Goal: Use online tool/utility: Utilize a website feature to perform a specific function

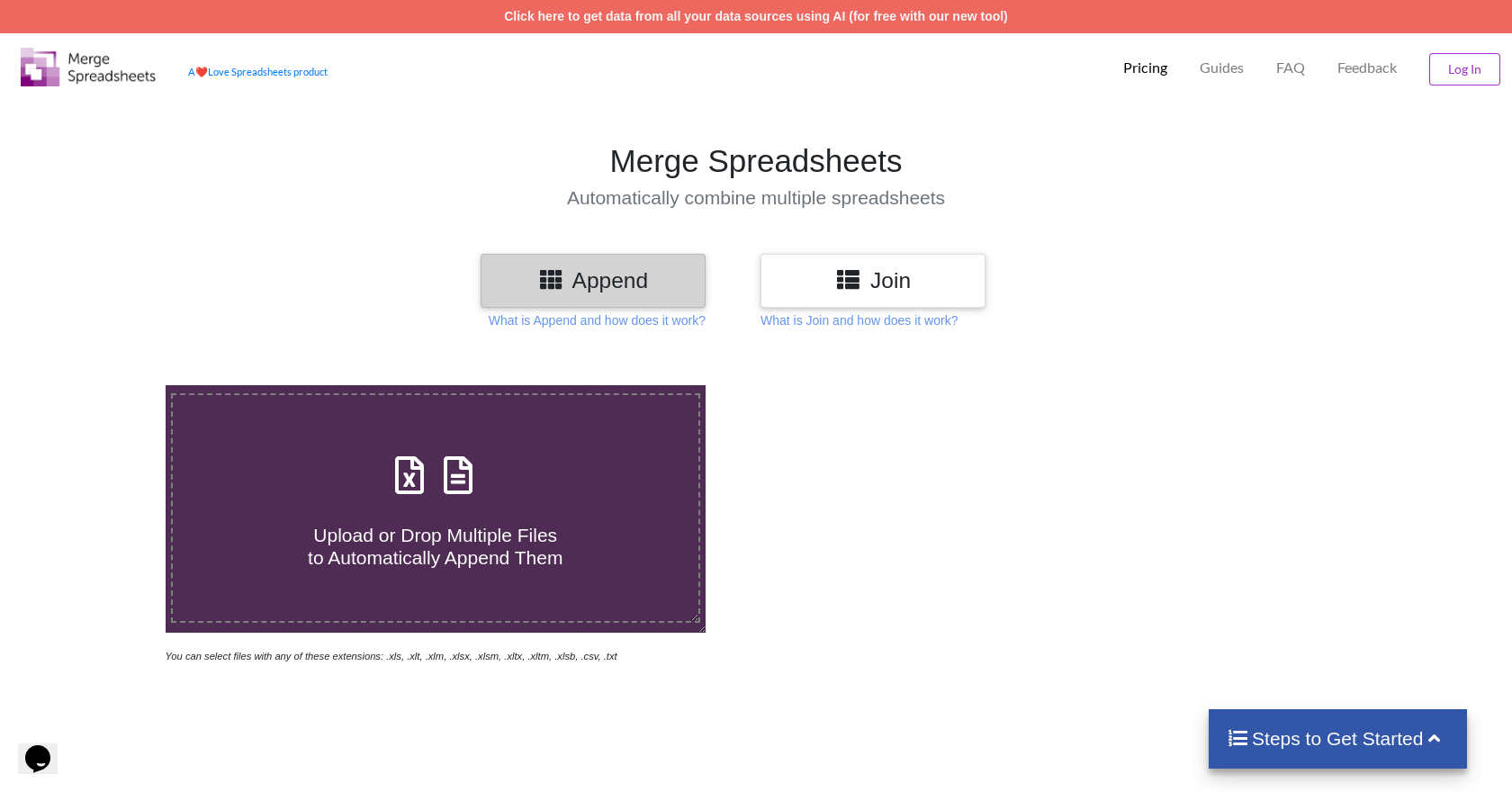
click at [629, 268] on h3 "Append" at bounding box center [592, 280] width 198 height 26
click at [583, 487] on div "Upload or Drop Multiple Files to Automatically Append Them" at bounding box center [435, 508] width 526 height 121
click at [105, 385] on input "Upload or Drop Multiple Files to Automatically Append Them" at bounding box center [105, 385] width 0 height 0
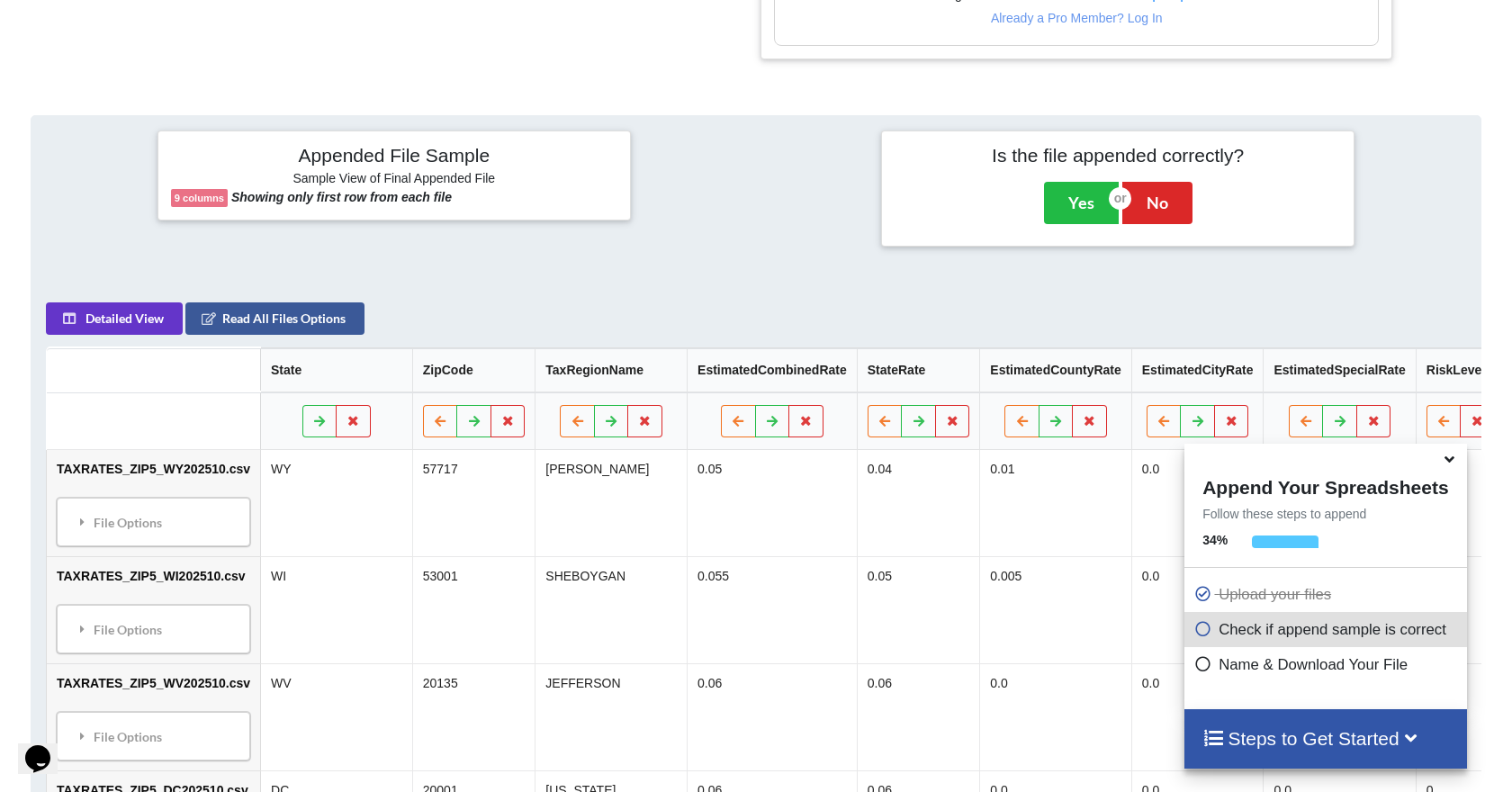
scroll to position [833, 0]
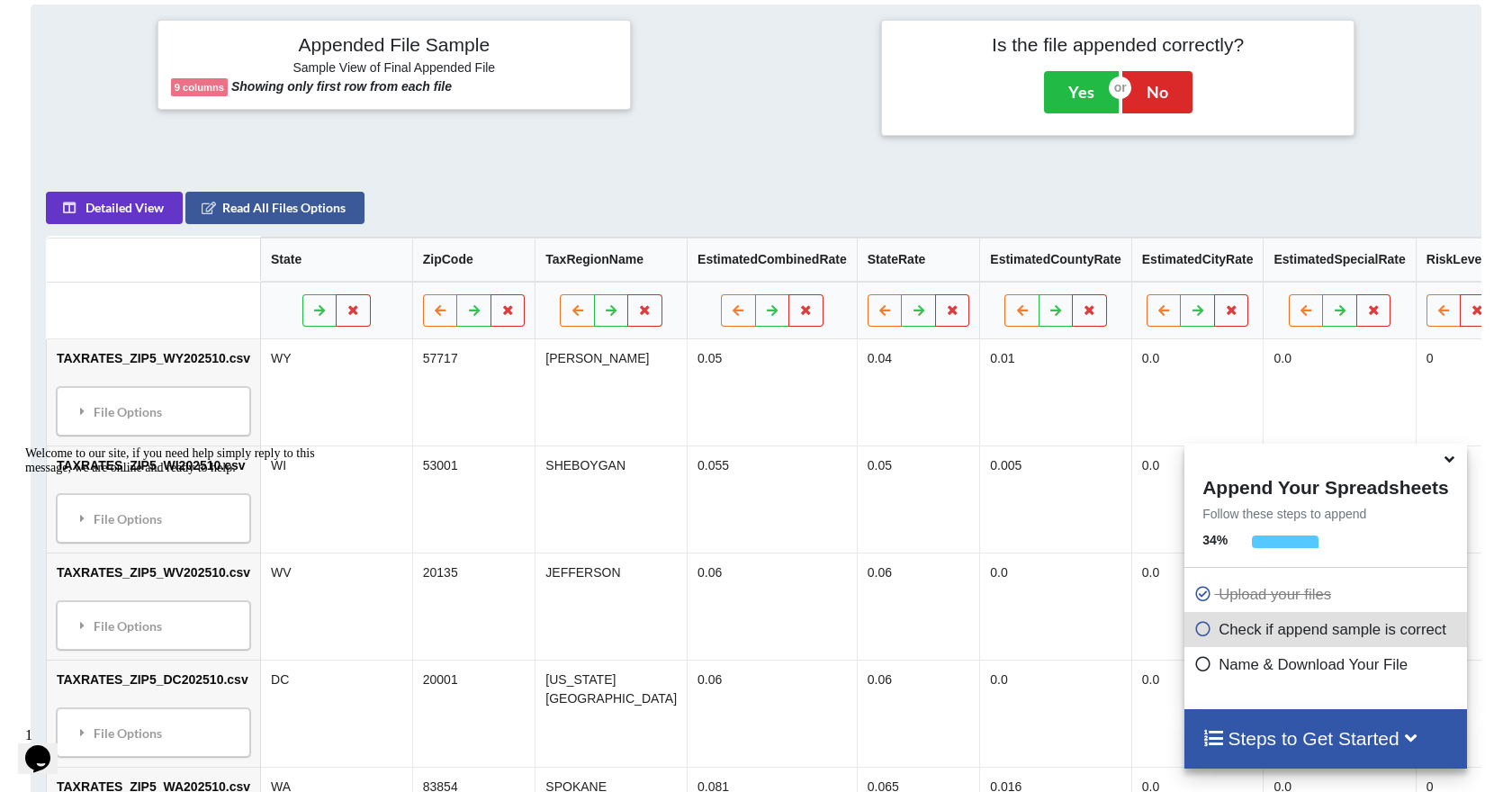
click at [1449, 459] on icon at bounding box center [1448, 456] width 19 height 16
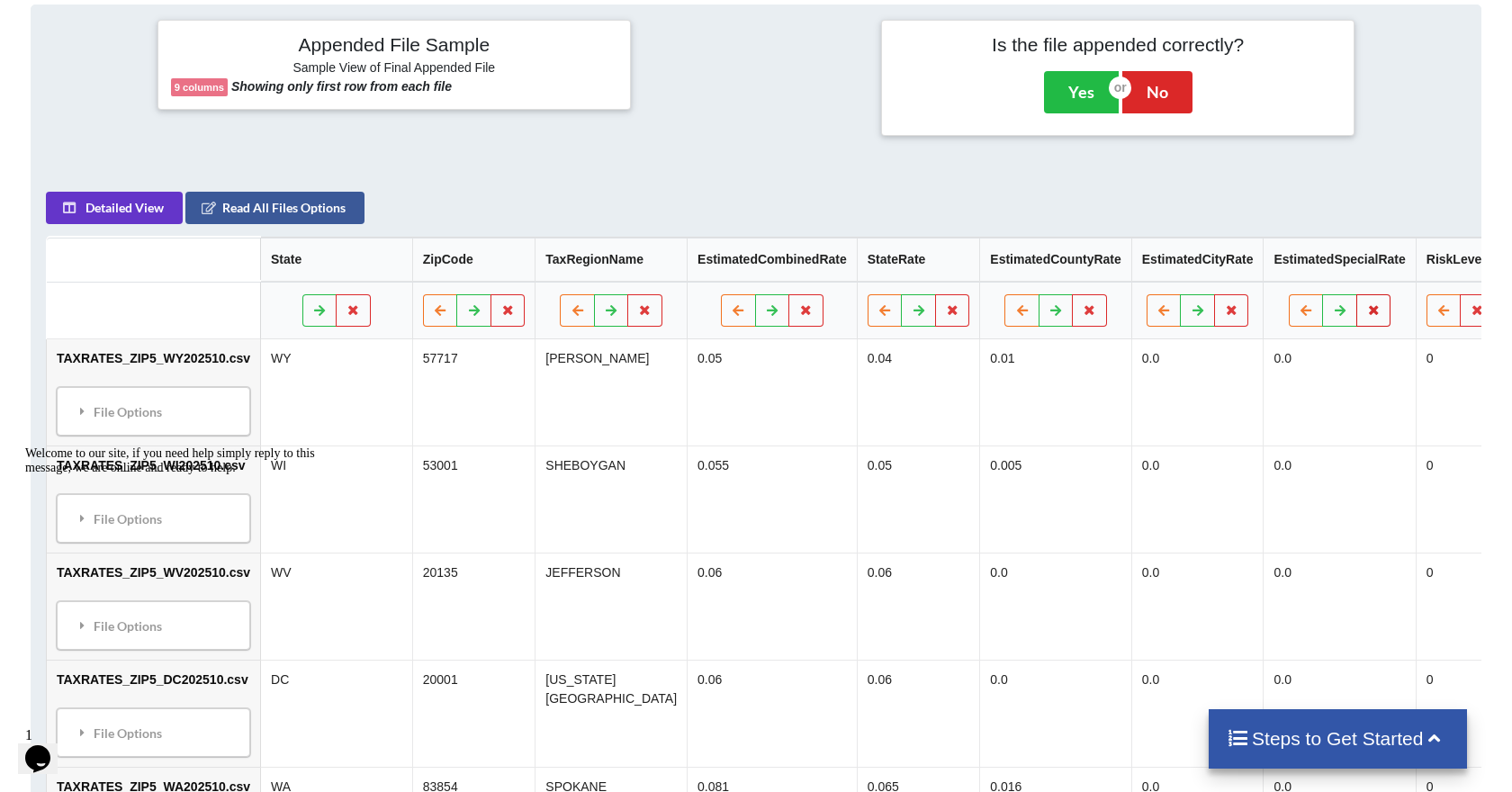
click at [1356, 299] on button at bounding box center [1373, 310] width 35 height 33
click at [1322, 243] on button "Keep" at bounding box center [1299, 251] width 67 height 33
click at [1459, 297] on button at bounding box center [1476, 310] width 35 height 33
click at [1335, 248] on button "Delete Column" at bounding box center [1308, 251] width 120 height 33
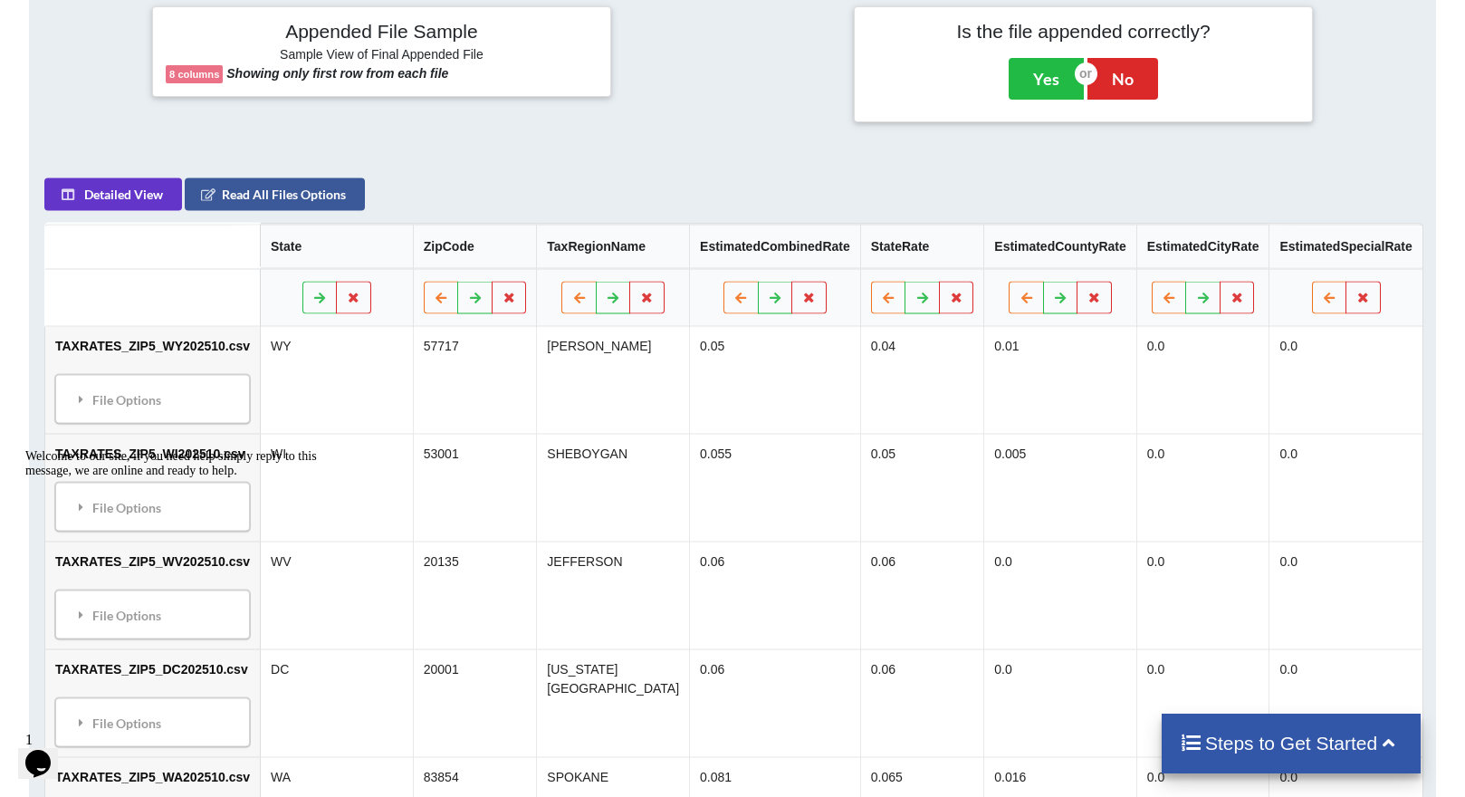
scroll to position [664, 0]
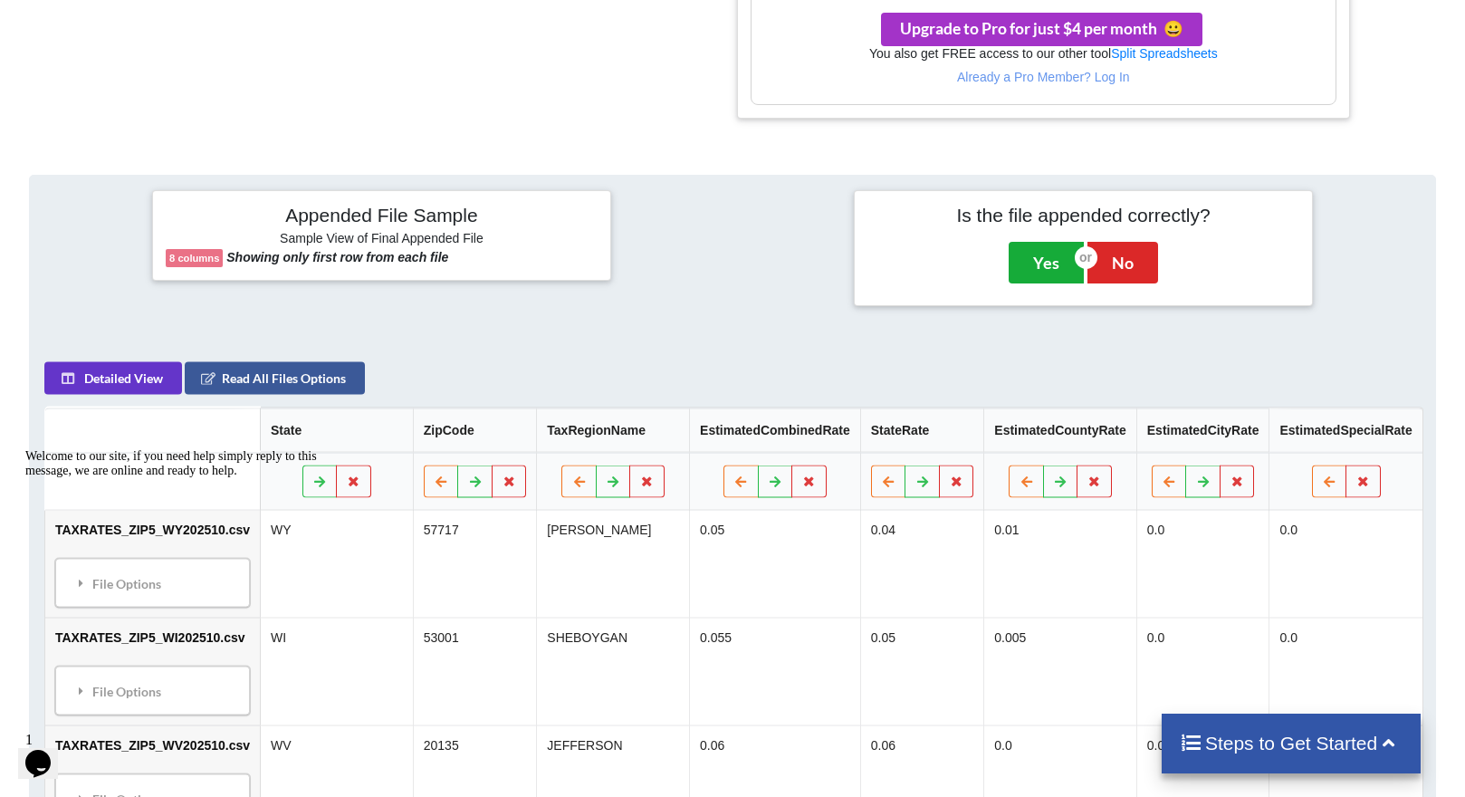
click at [1051, 255] on button "Yes" at bounding box center [1045, 263] width 75 height 42
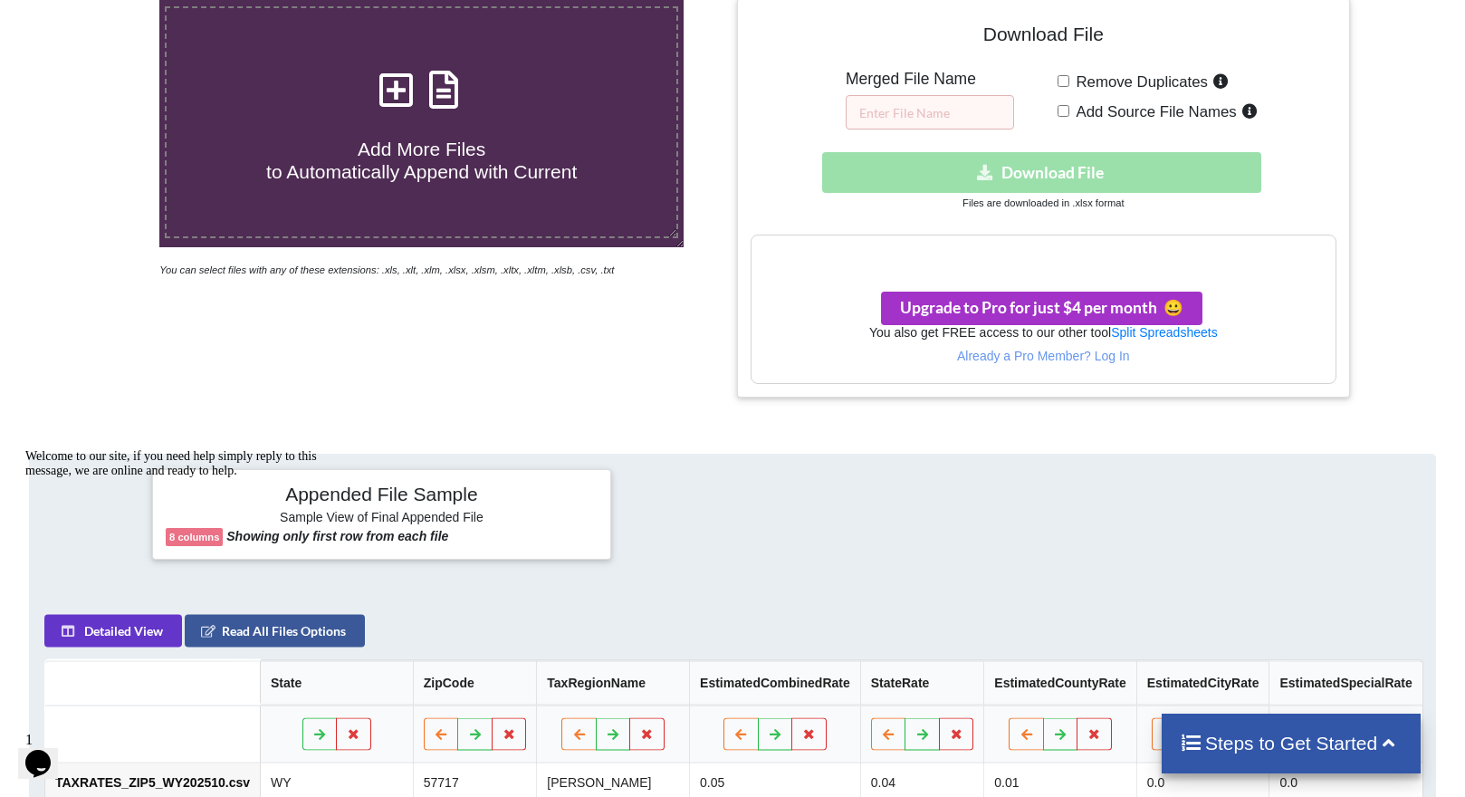
scroll to position [382, 0]
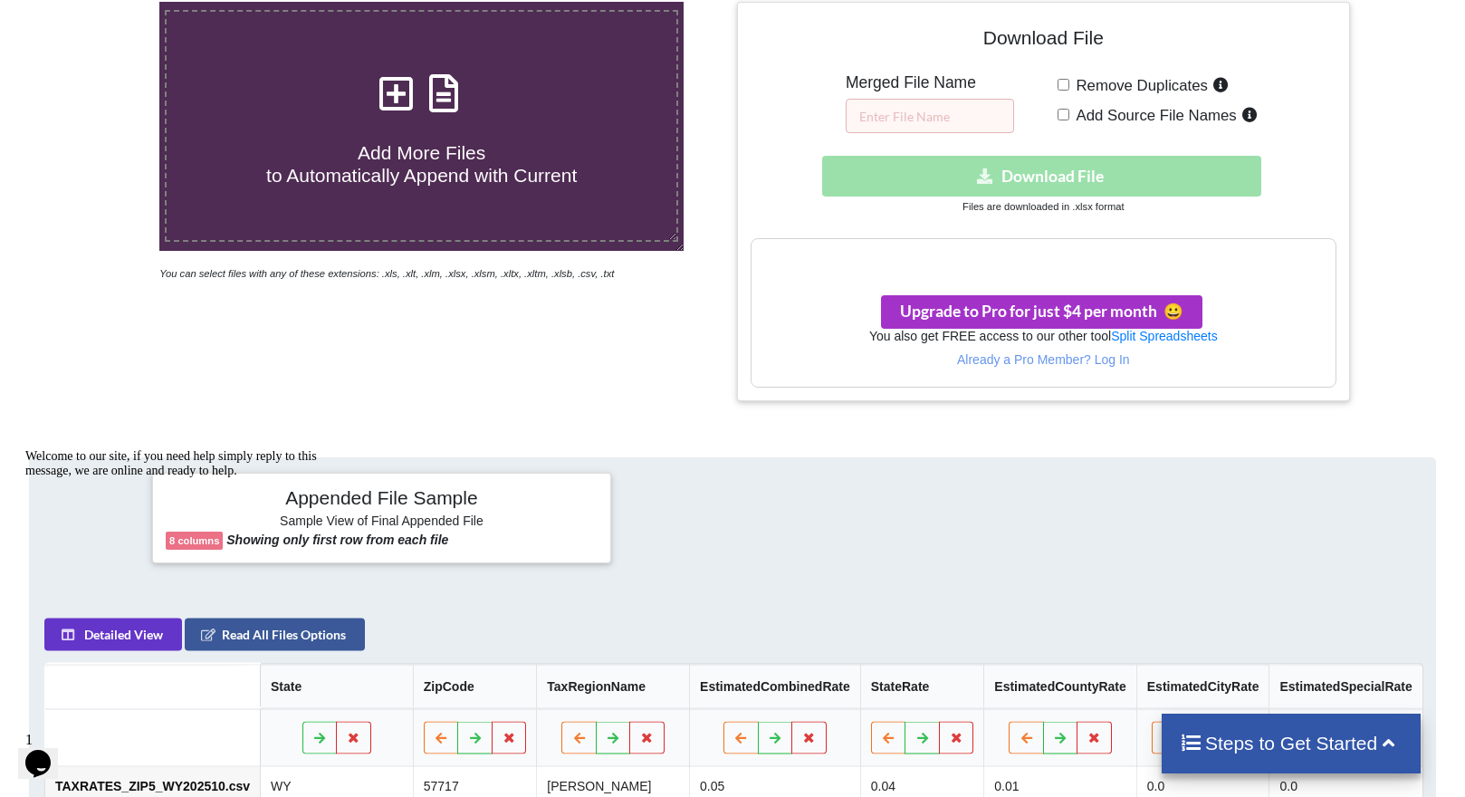
click at [1142, 173] on div "Download hidden Download File" at bounding box center [1043, 176] width 586 height 41
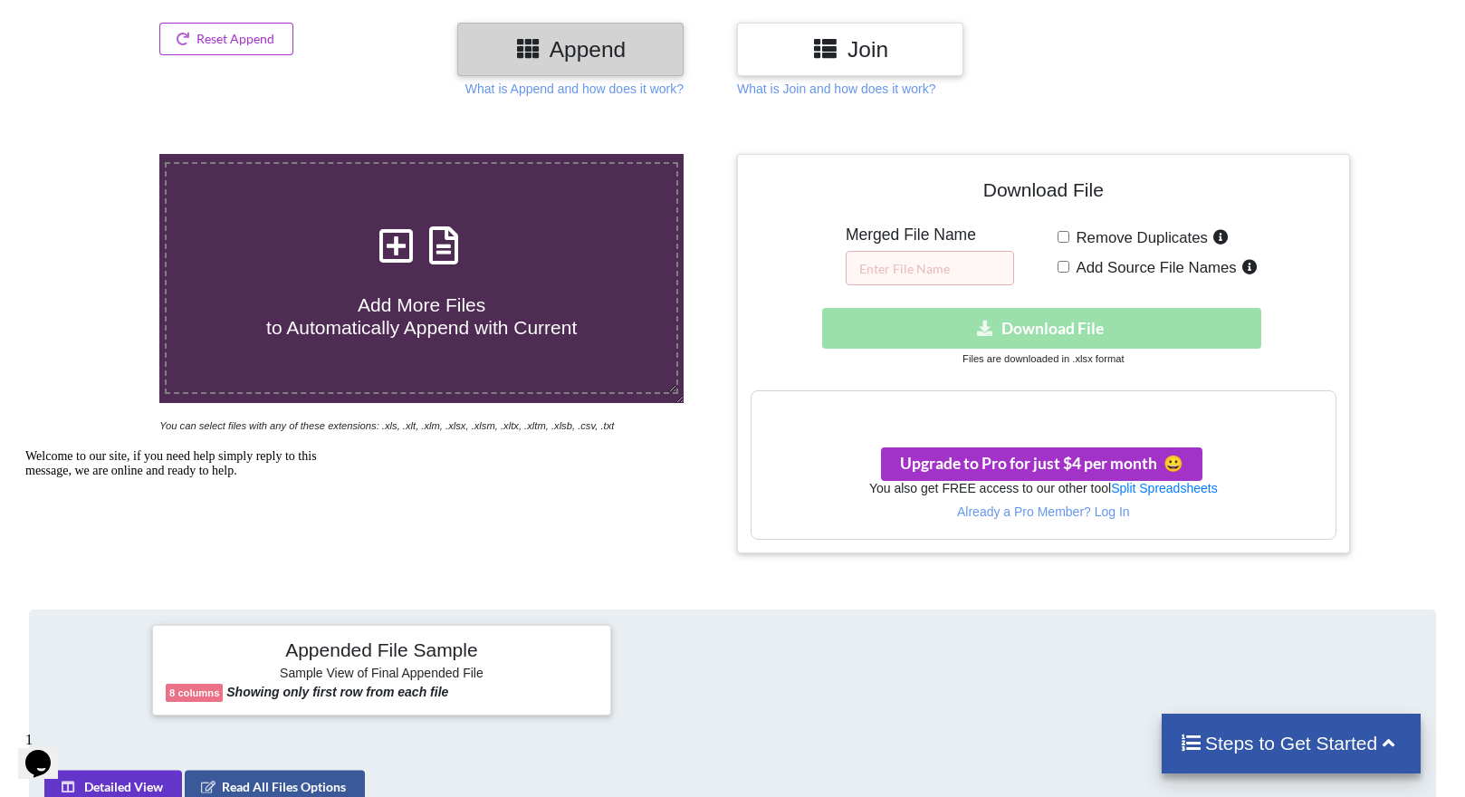
scroll to position [208, 0]
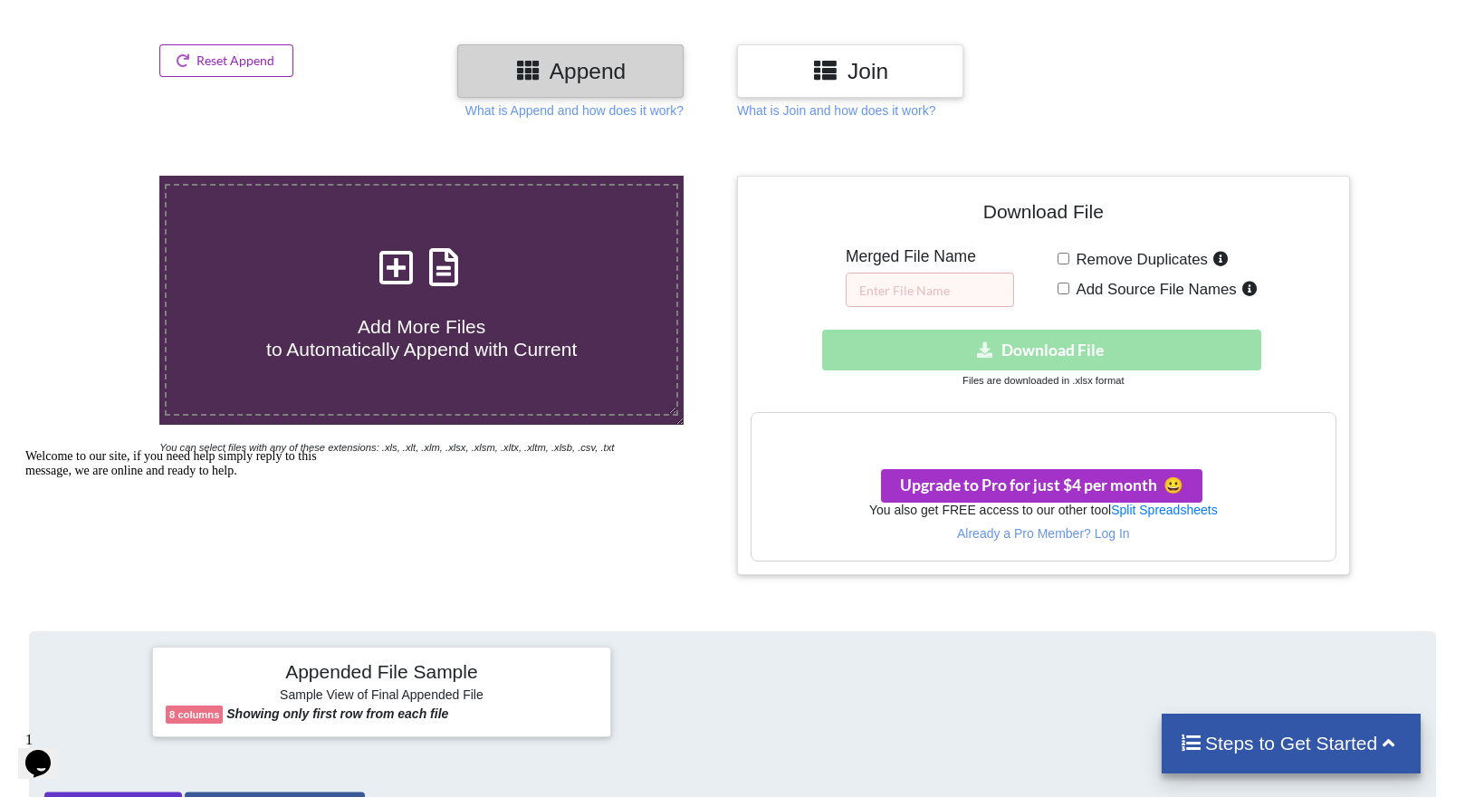
click at [229, 60] on button "Reset Append" at bounding box center [226, 60] width 134 height 33
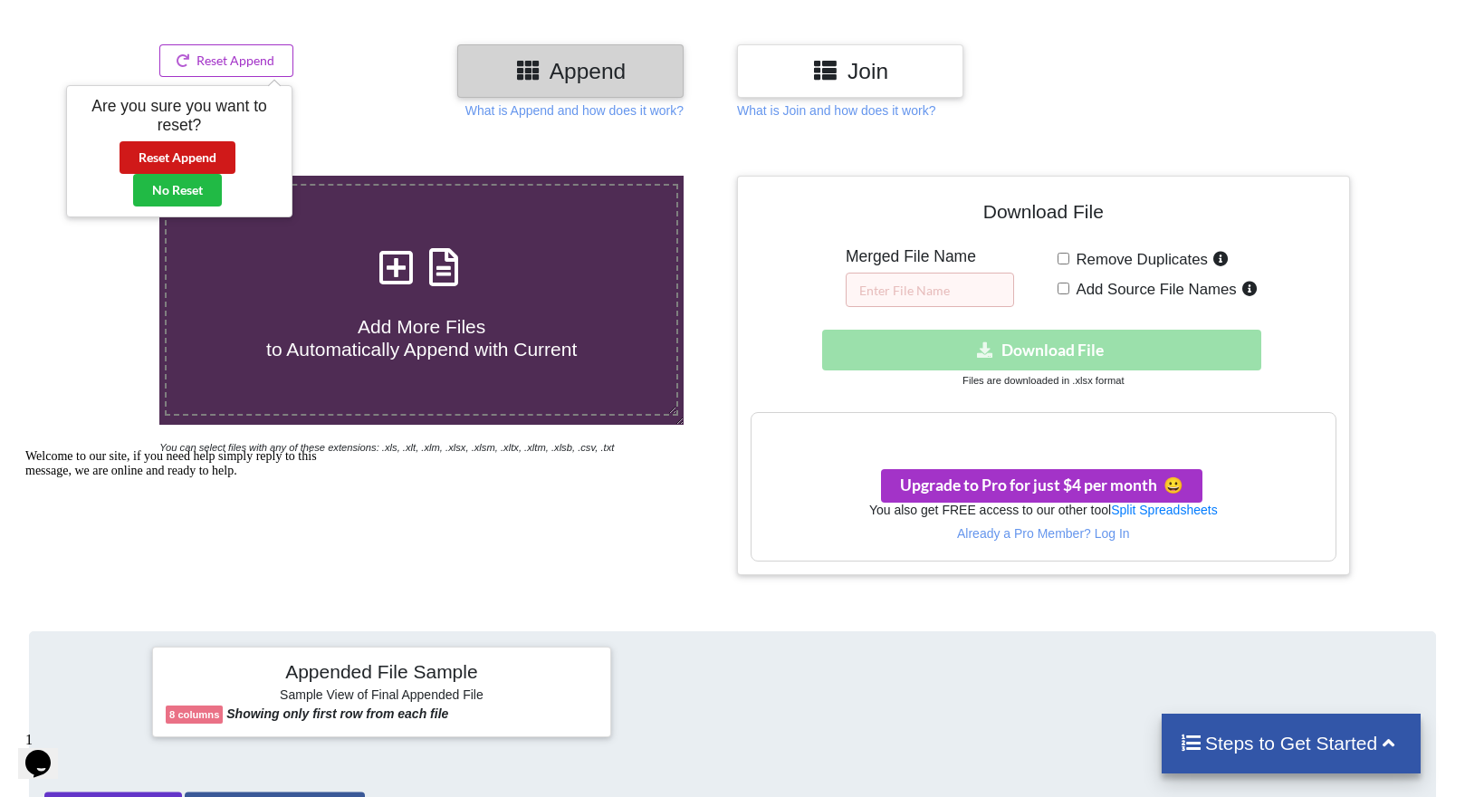
click at [213, 157] on button "Reset Append" at bounding box center [177, 157] width 116 height 33
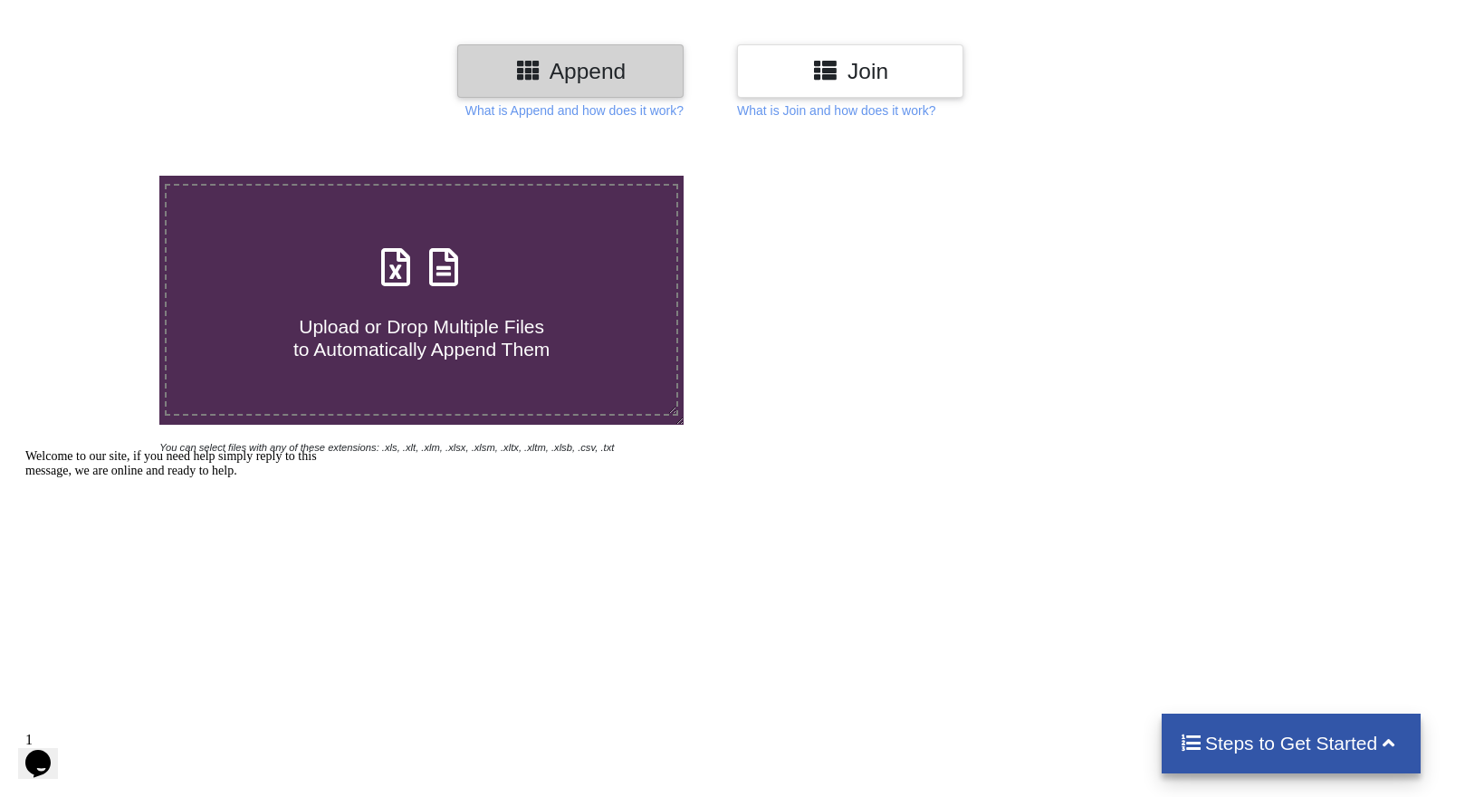
click at [643, 62] on h3 "Append" at bounding box center [570, 71] width 199 height 26
click at [503, 253] on div "Upload or Drop Multiple Files to Automatically Append Them" at bounding box center [422, 300] width 510 height 122
click at [101, 176] on input "Upload or Drop Multiple Files to Automatically Append Them" at bounding box center [101, 176] width 0 height 0
type input "C:\fakepath\TAXRATES_ZIP5_WY202510.csv"
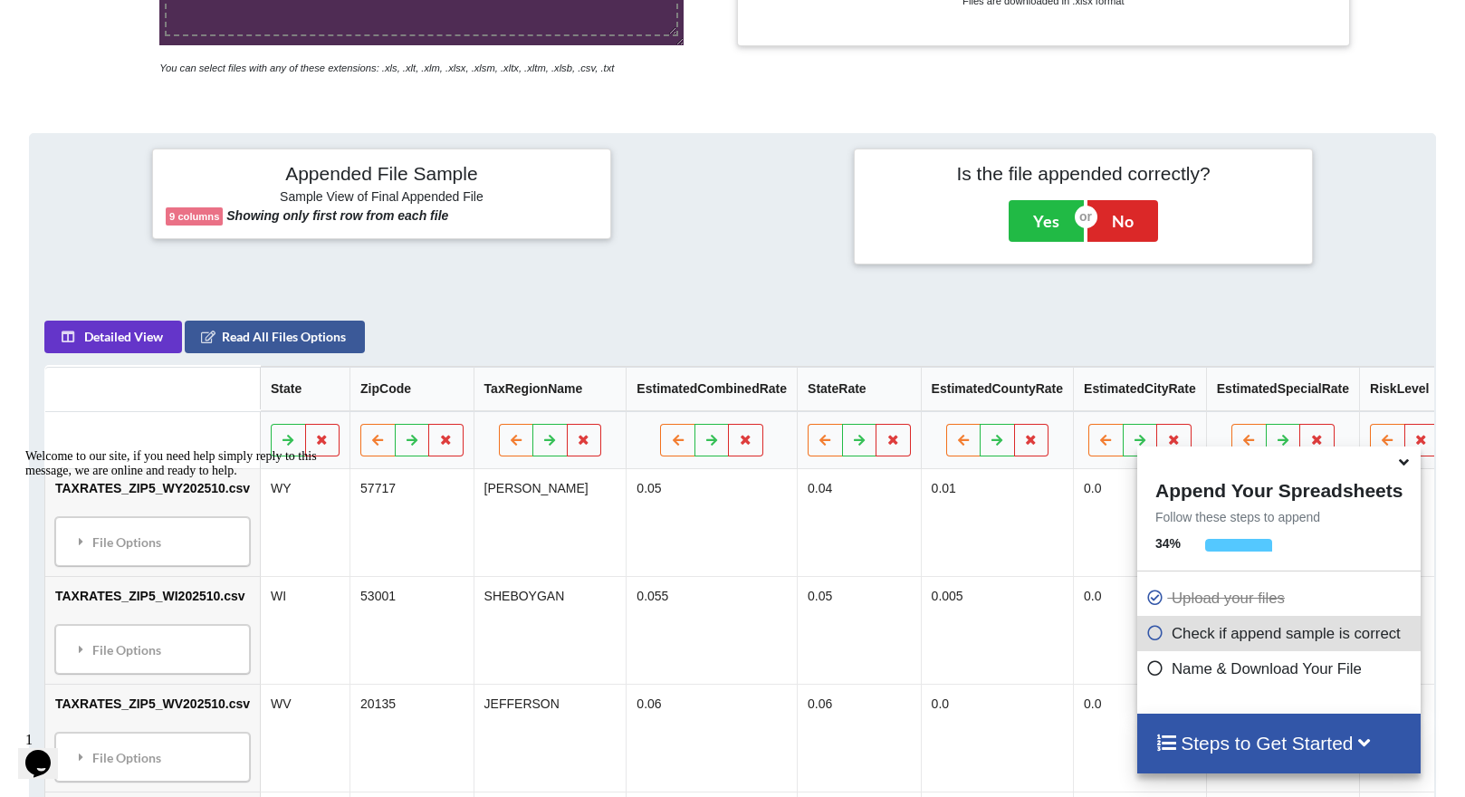
scroll to position [591, 0]
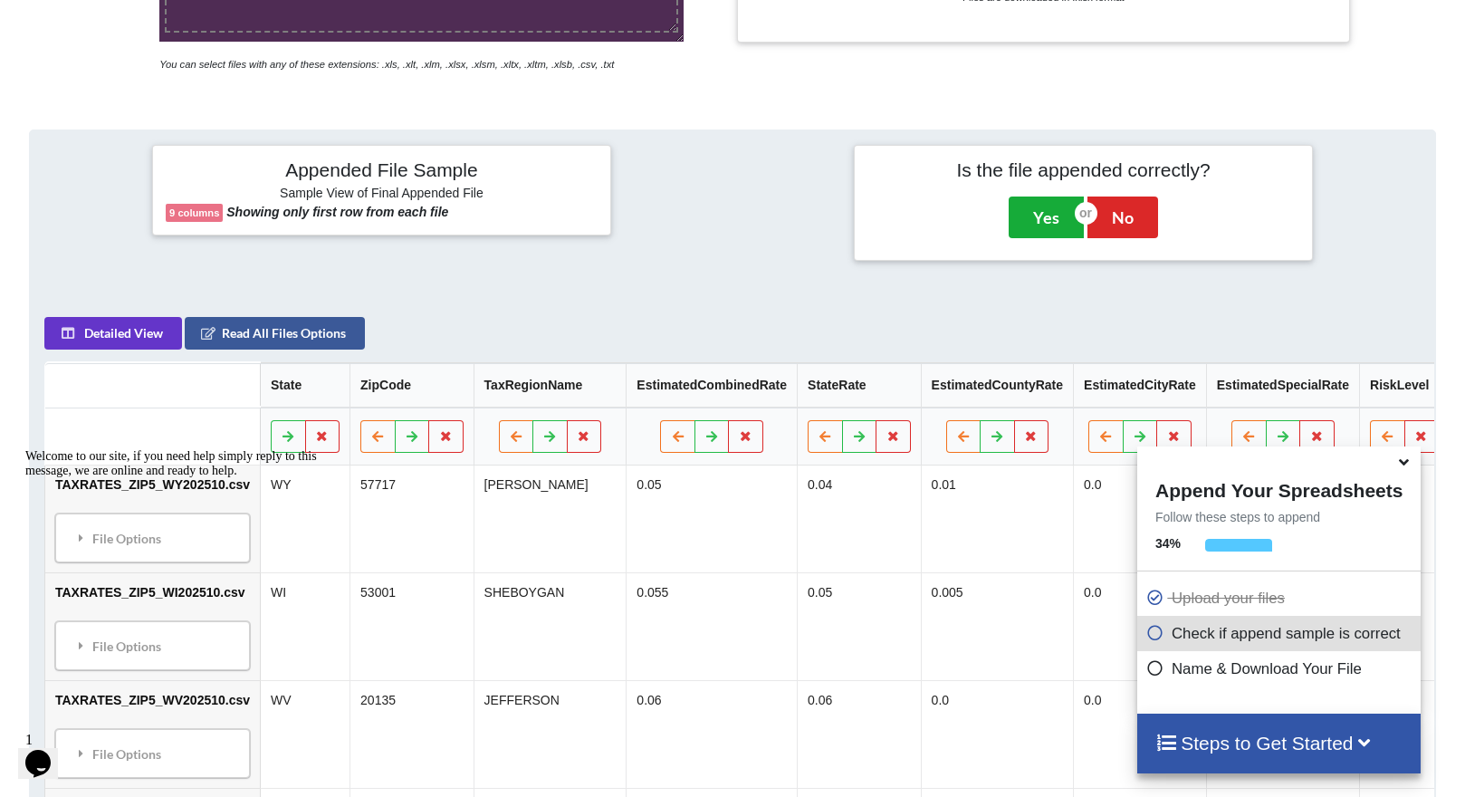
click at [1033, 219] on button "Yes" at bounding box center [1045, 217] width 75 height 42
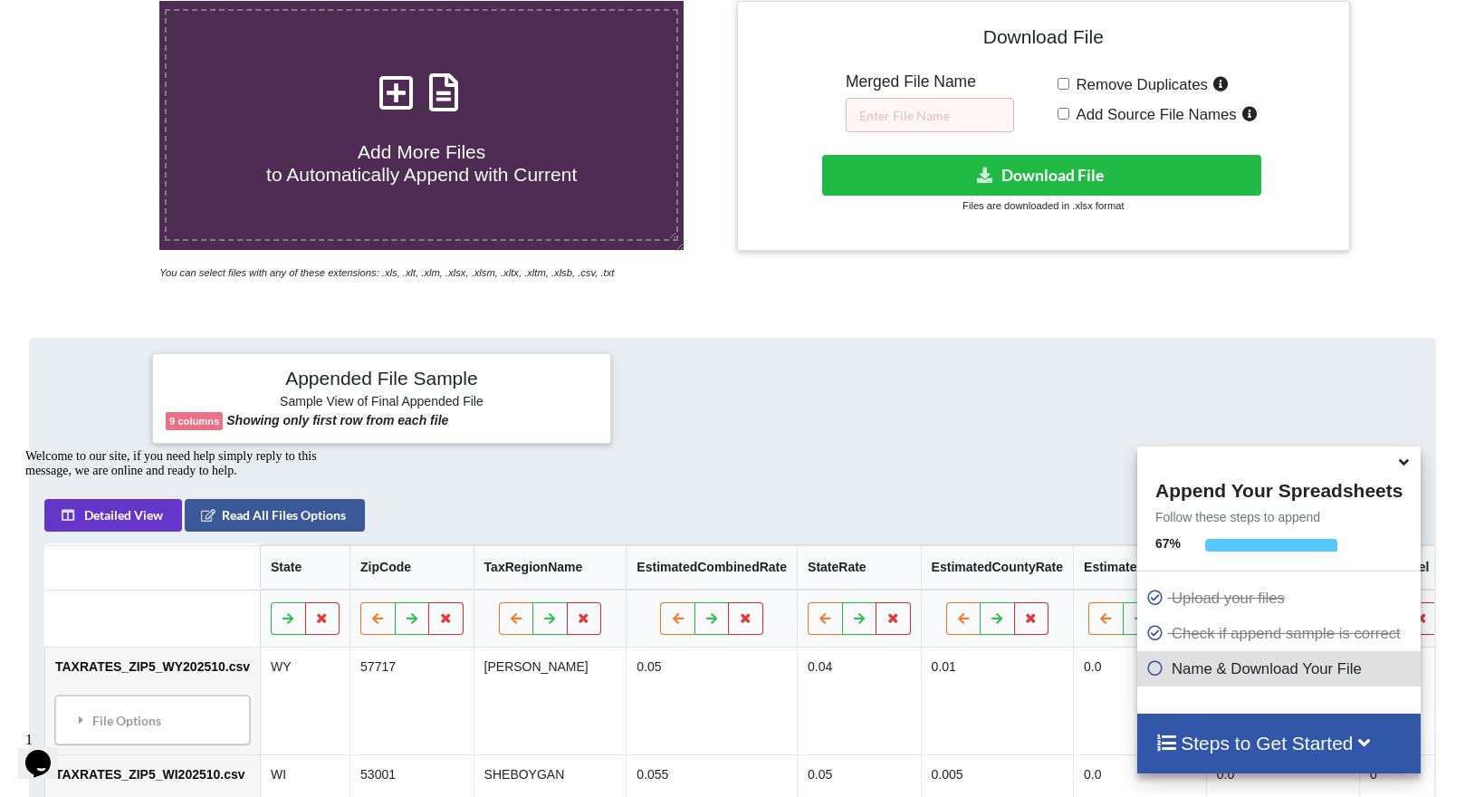
scroll to position [382, 0]
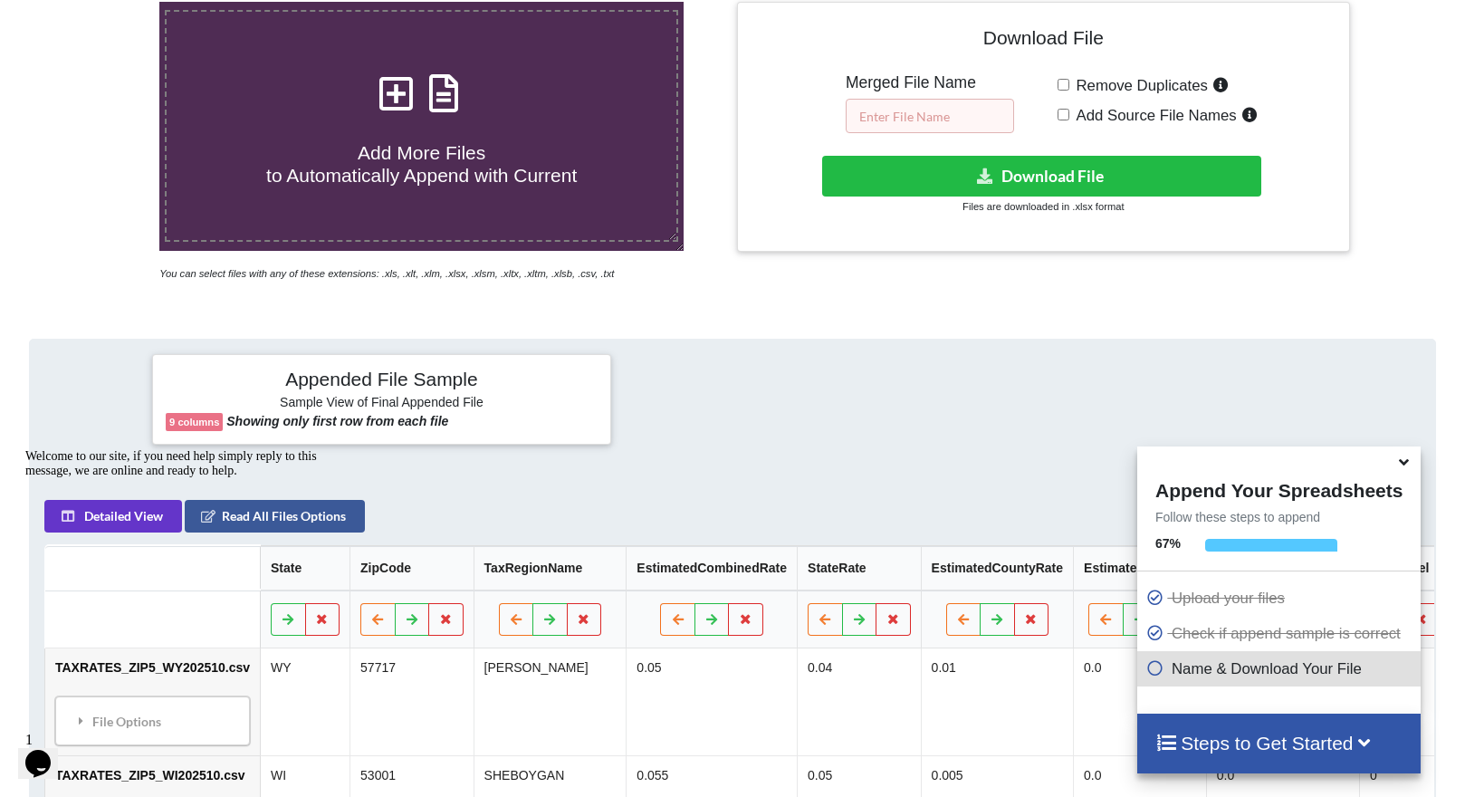
click at [928, 118] on input "text" at bounding box center [929, 116] width 168 height 34
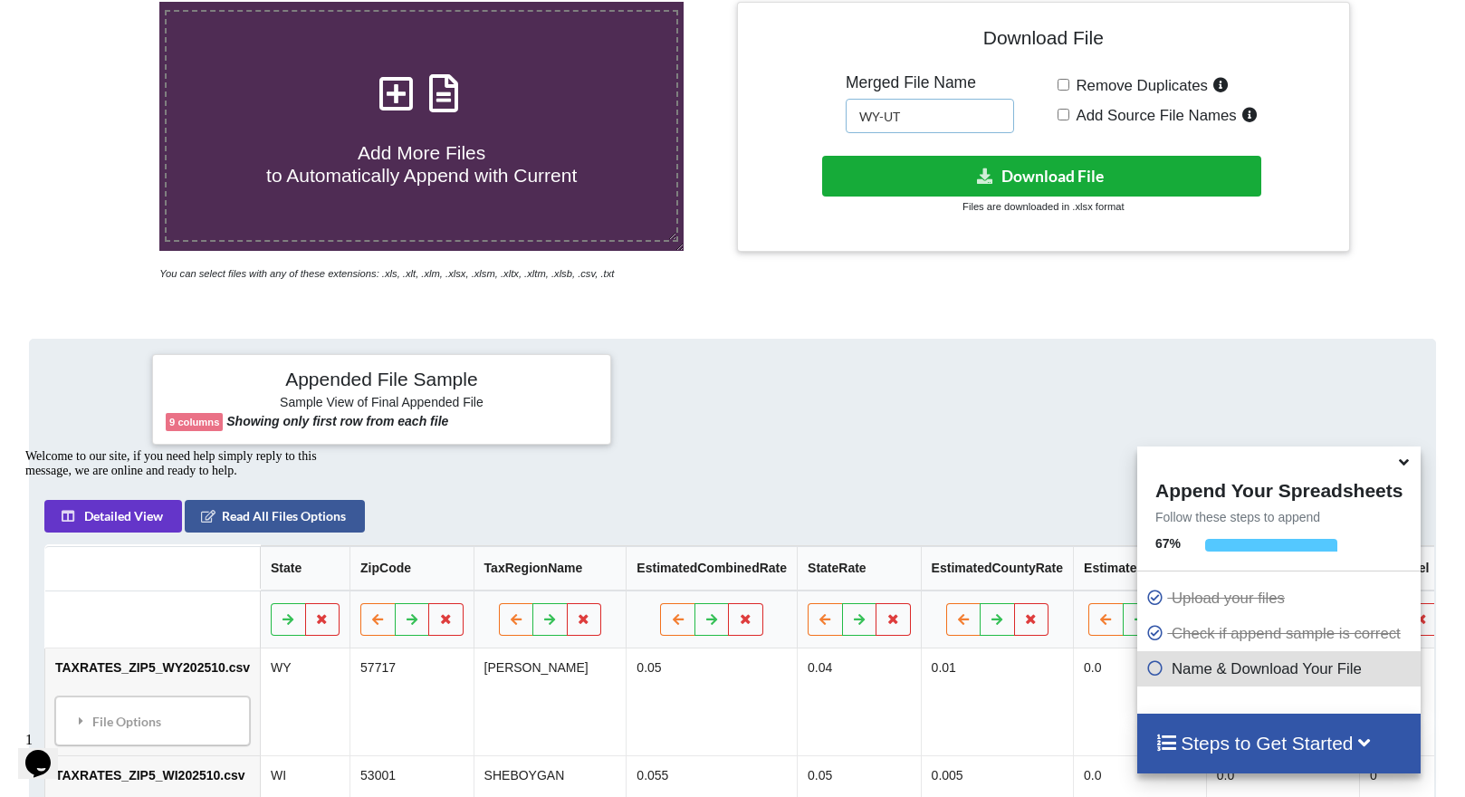
type input "WY-UT"
click at [1085, 163] on button "Download File" at bounding box center [1041, 176] width 439 height 41
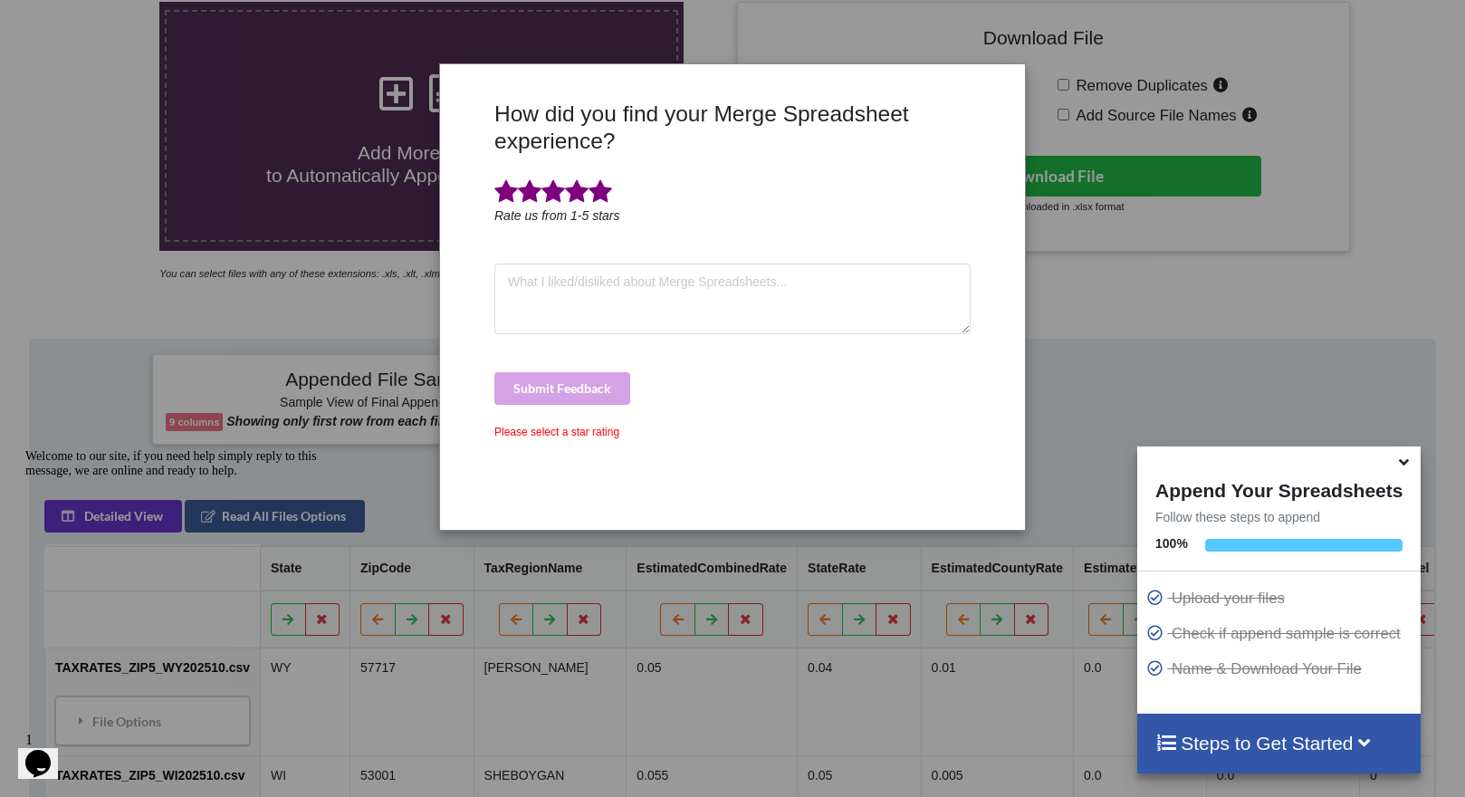
click at [600, 186] on span at bounding box center [600, 191] width 24 height 25
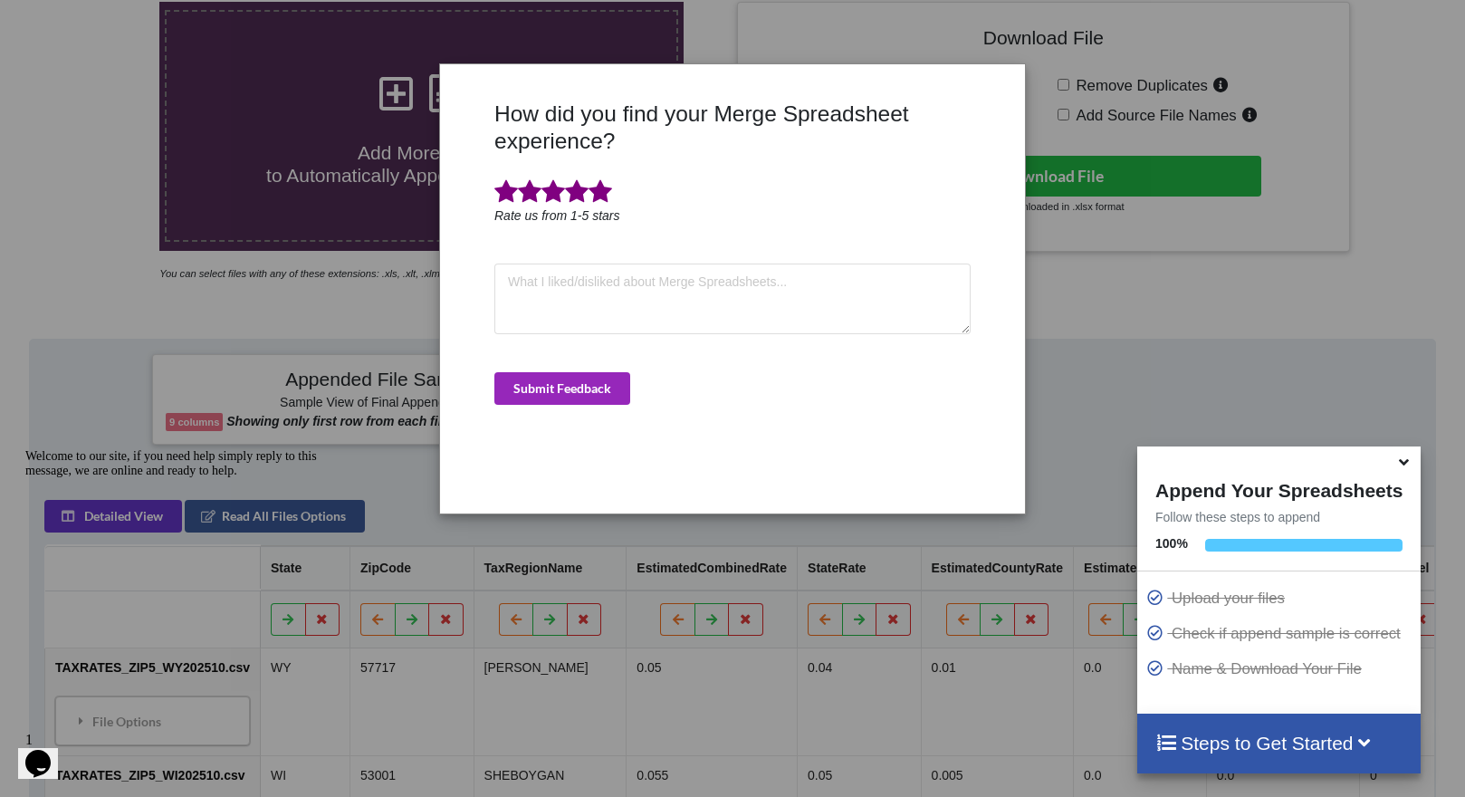
click at [574, 392] on button "Submit Feedback" at bounding box center [562, 388] width 136 height 33
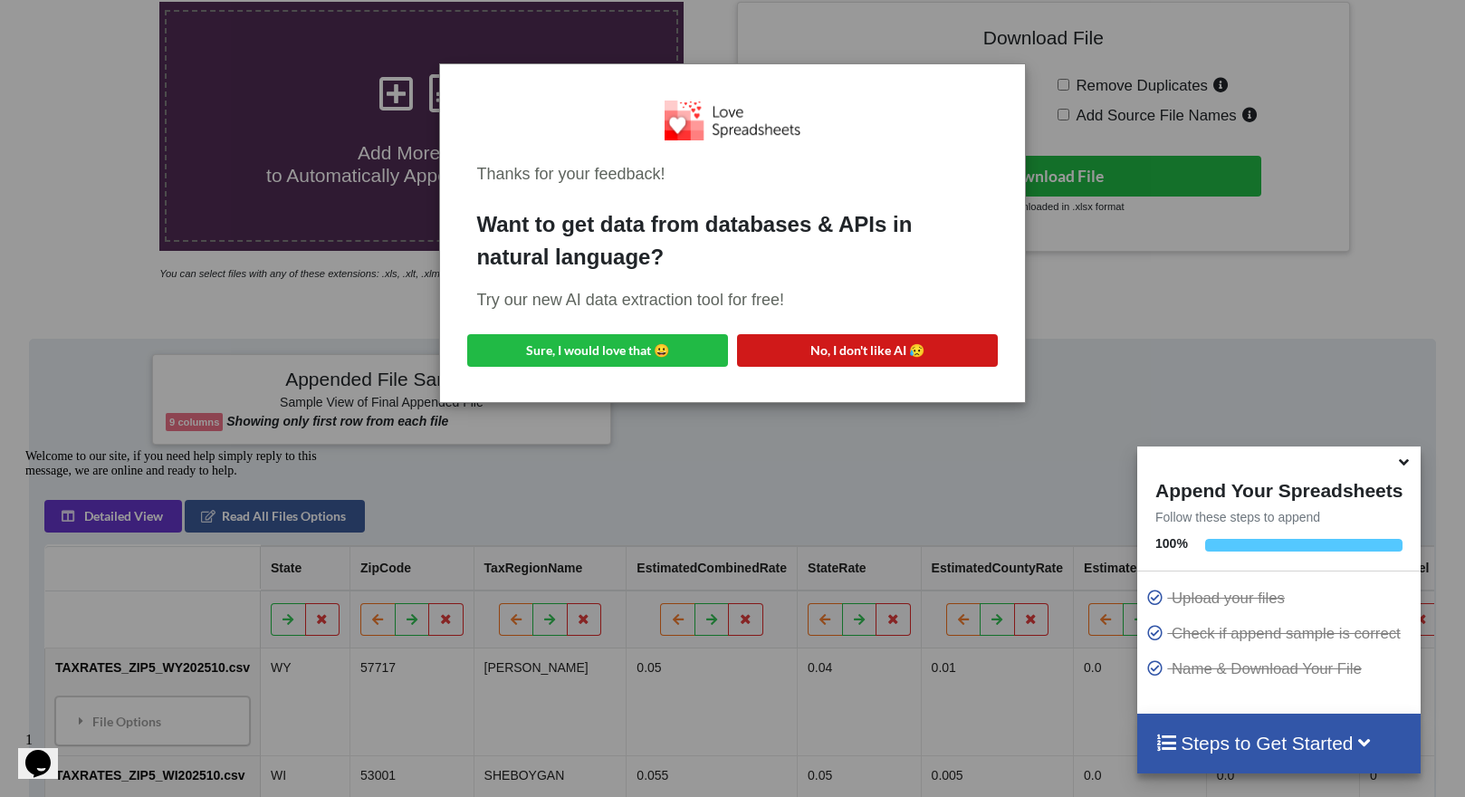
click at [814, 343] on button "No, I don't like AI 😥" at bounding box center [867, 350] width 261 height 33
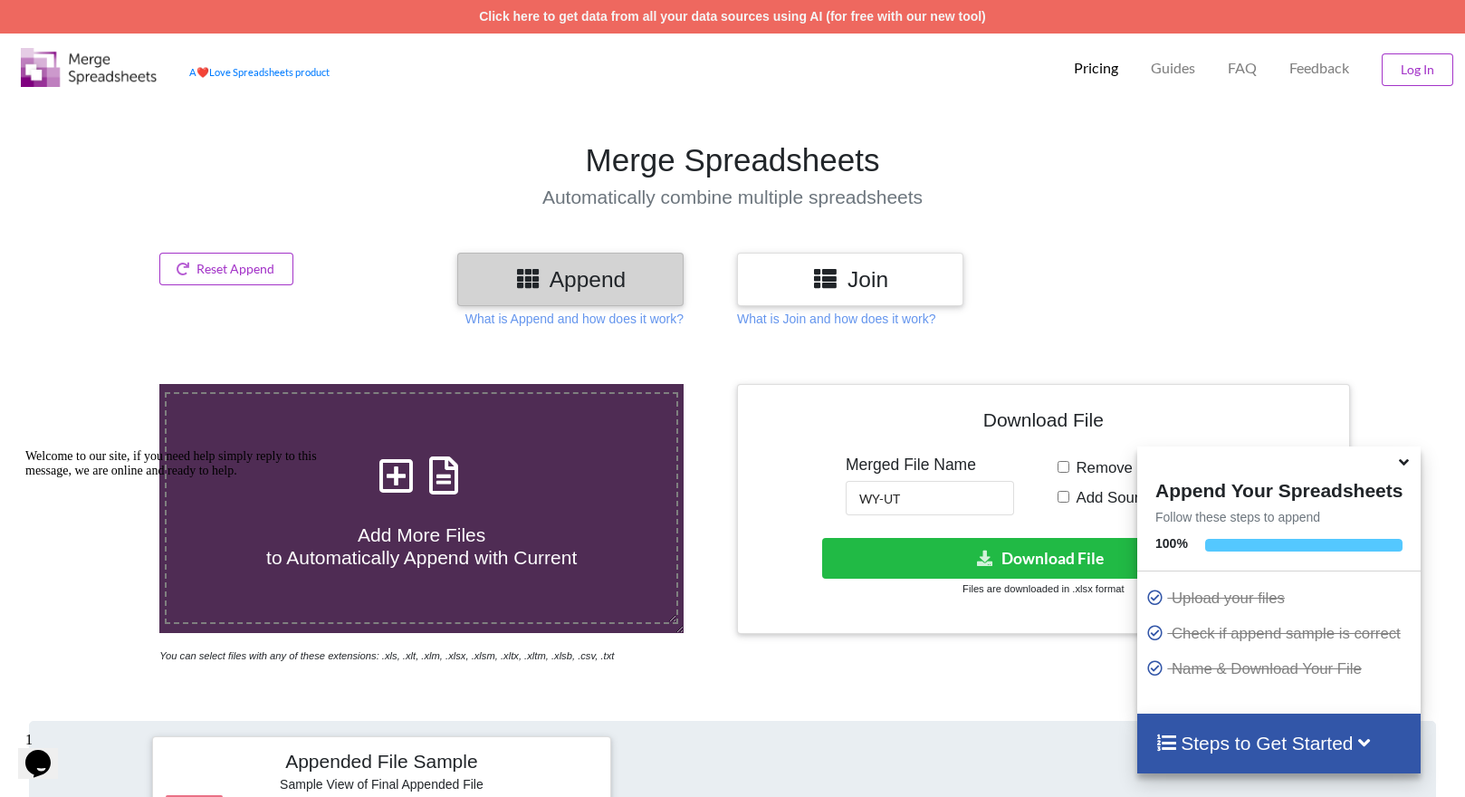
scroll to position [0, 0]
click at [260, 272] on button "Reset Append" at bounding box center [226, 269] width 134 height 33
click at [226, 185] on button "Reset Append" at bounding box center [177, 182] width 116 height 33
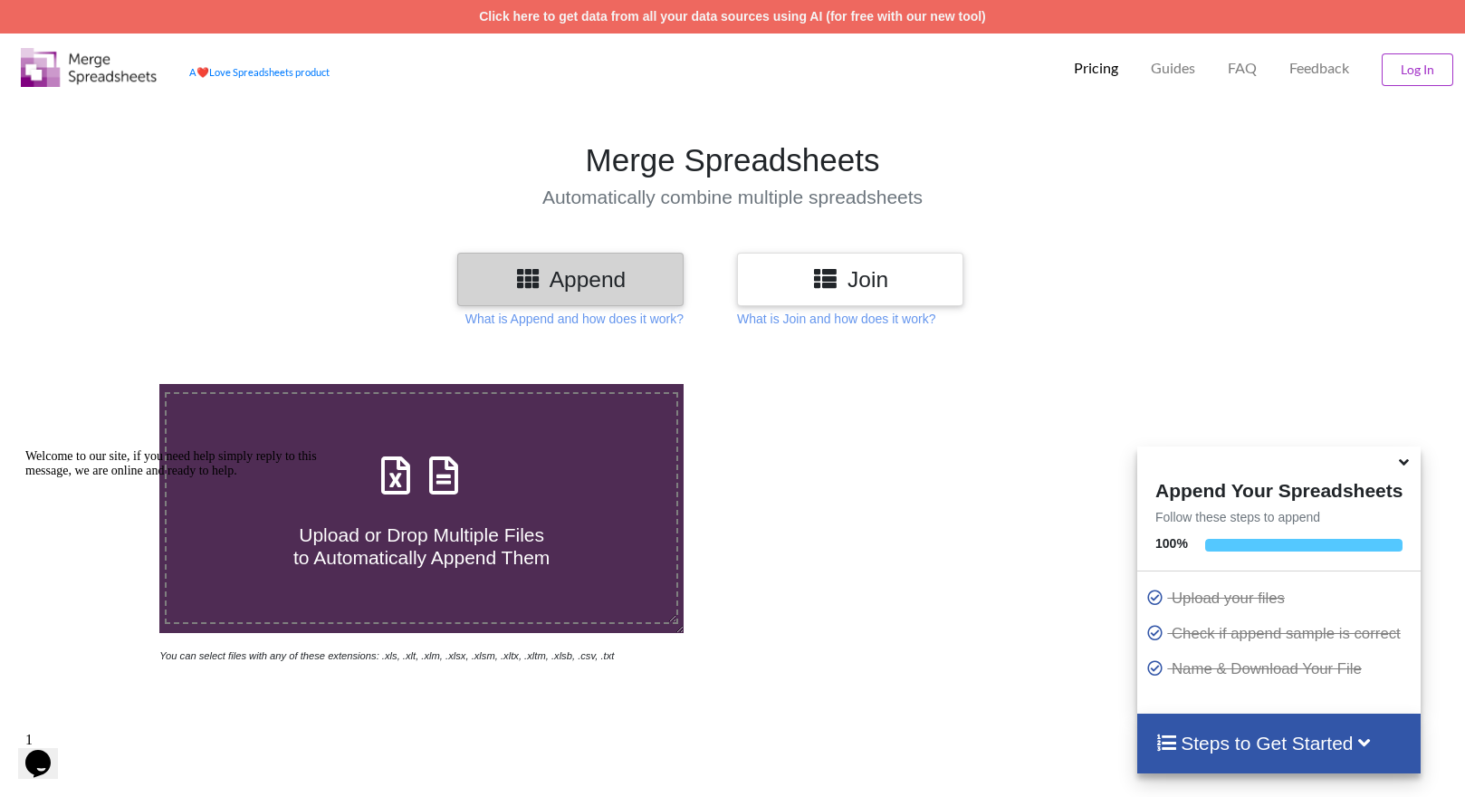
click at [374, 475] on icon at bounding box center [396, 466] width 45 height 38
click at [101, 384] on input "Upload or Drop Multiple Files to Automatically Append Them" at bounding box center [101, 384] width 0 height 0
type input "C:\fakepath\TAXRATES_ZIP5_TX202510.csv"
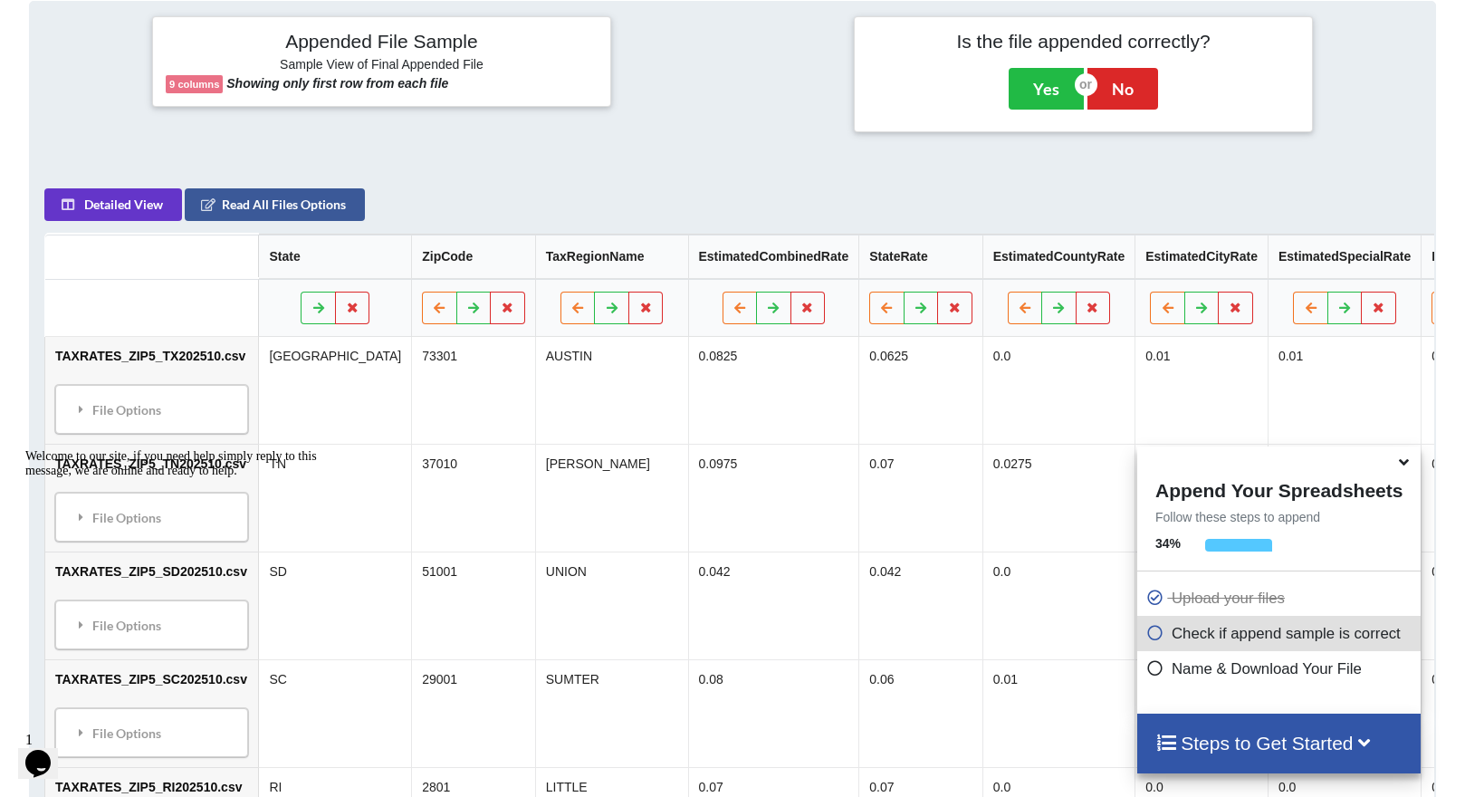
scroll to position [265, 0]
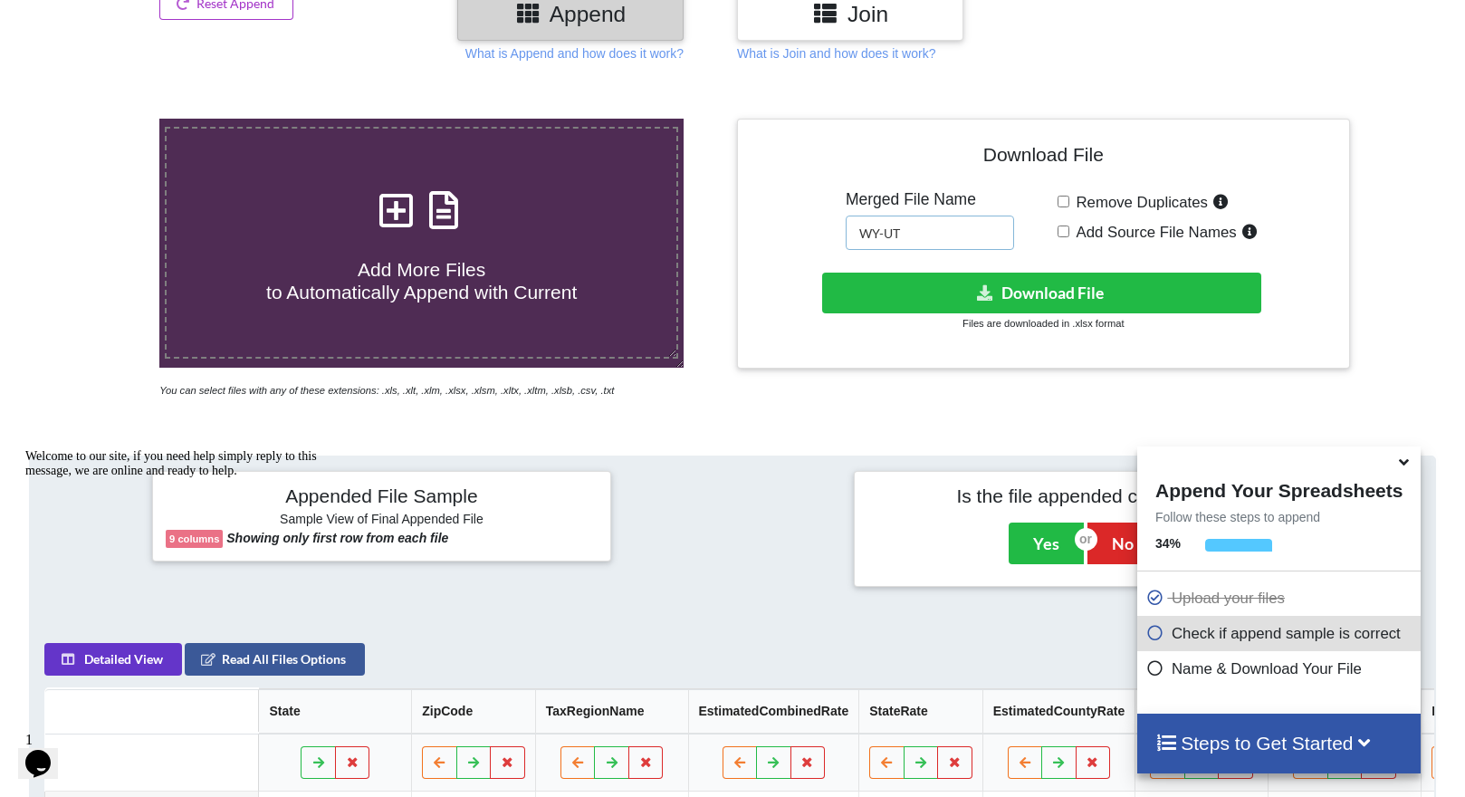
click at [911, 234] on input "WY-UT" at bounding box center [929, 232] width 168 height 34
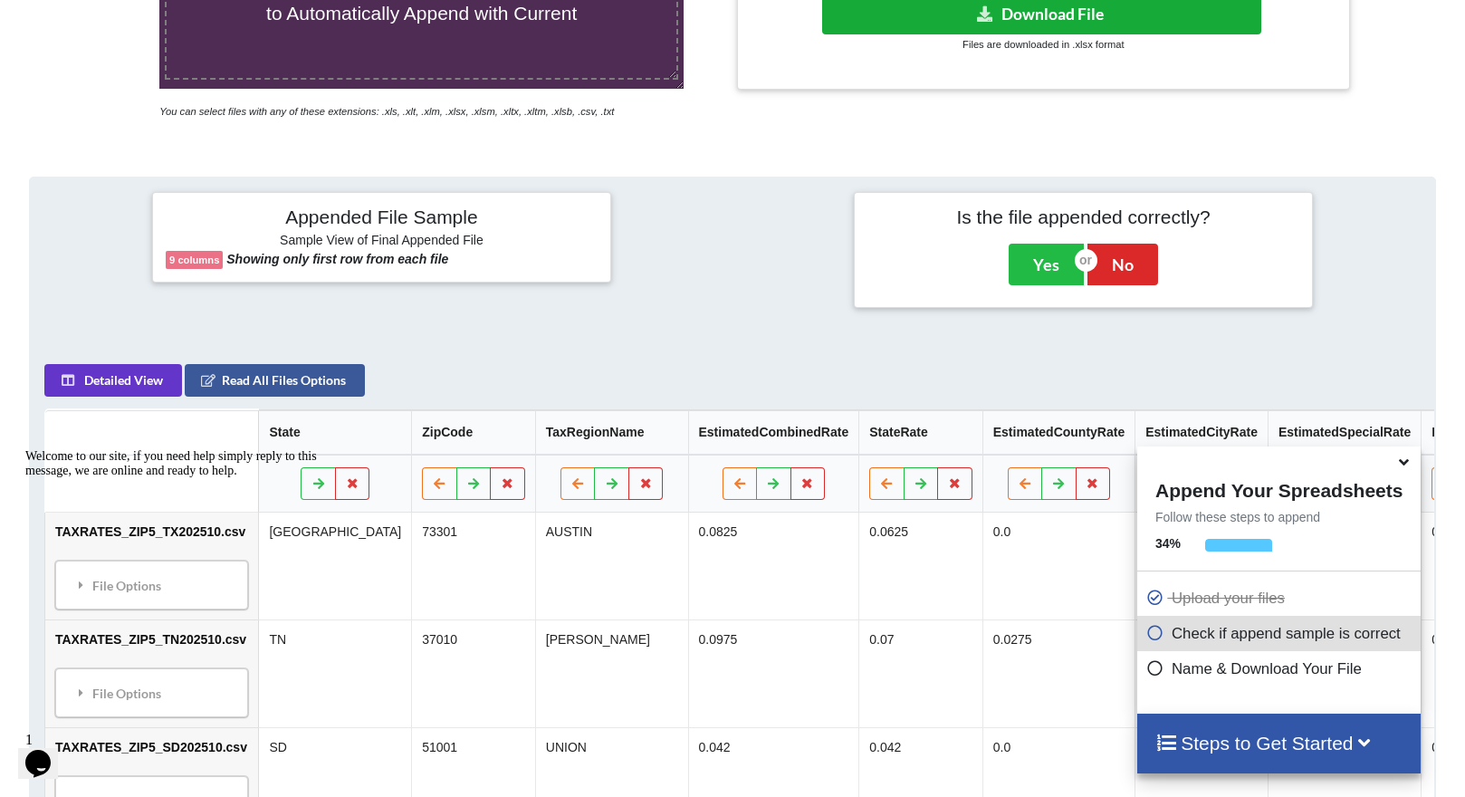
scroll to position [545, 0]
type input "TX-OK"
click at [1043, 14] on button "Download File" at bounding box center [1041, 13] width 439 height 41
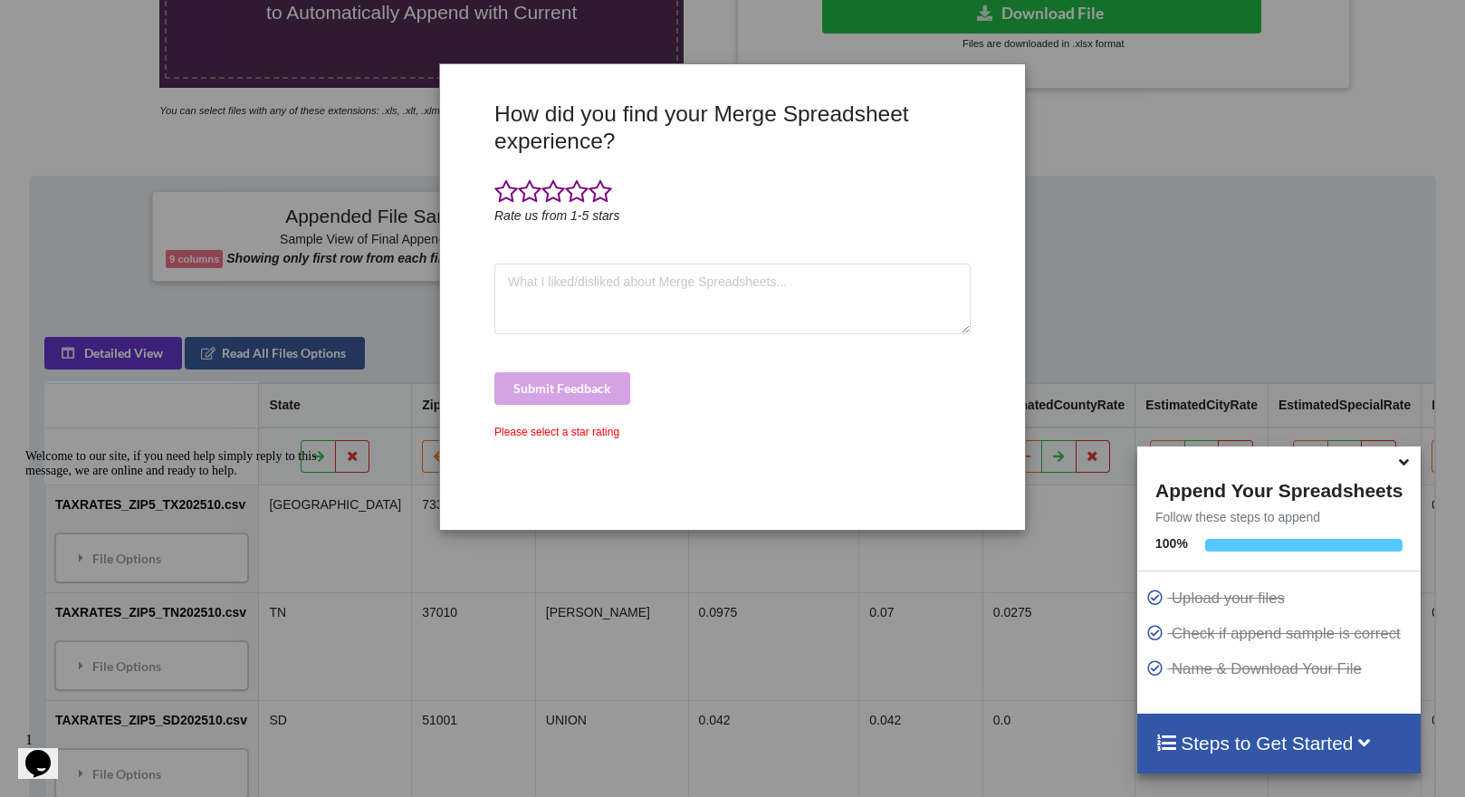
click at [1074, 282] on div "How did you find your Merge Spreadsheet experience? Rate us from 1-5 stars Subm…" at bounding box center [732, 398] width 1465 height 797
click at [602, 202] on span at bounding box center [600, 191] width 24 height 25
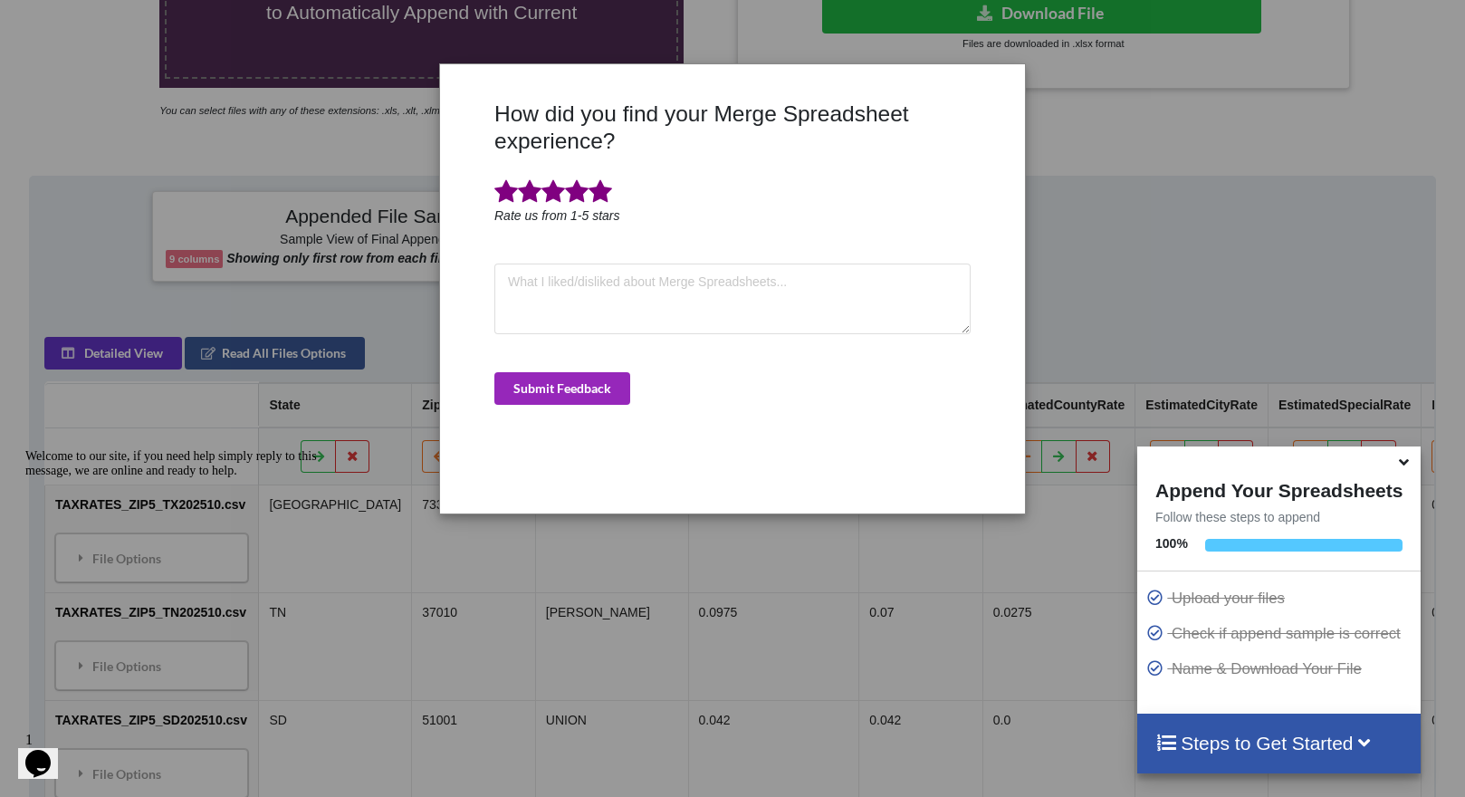
click at [587, 402] on button "Submit Feedback" at bounding box center [562, 388] width 136 height 33
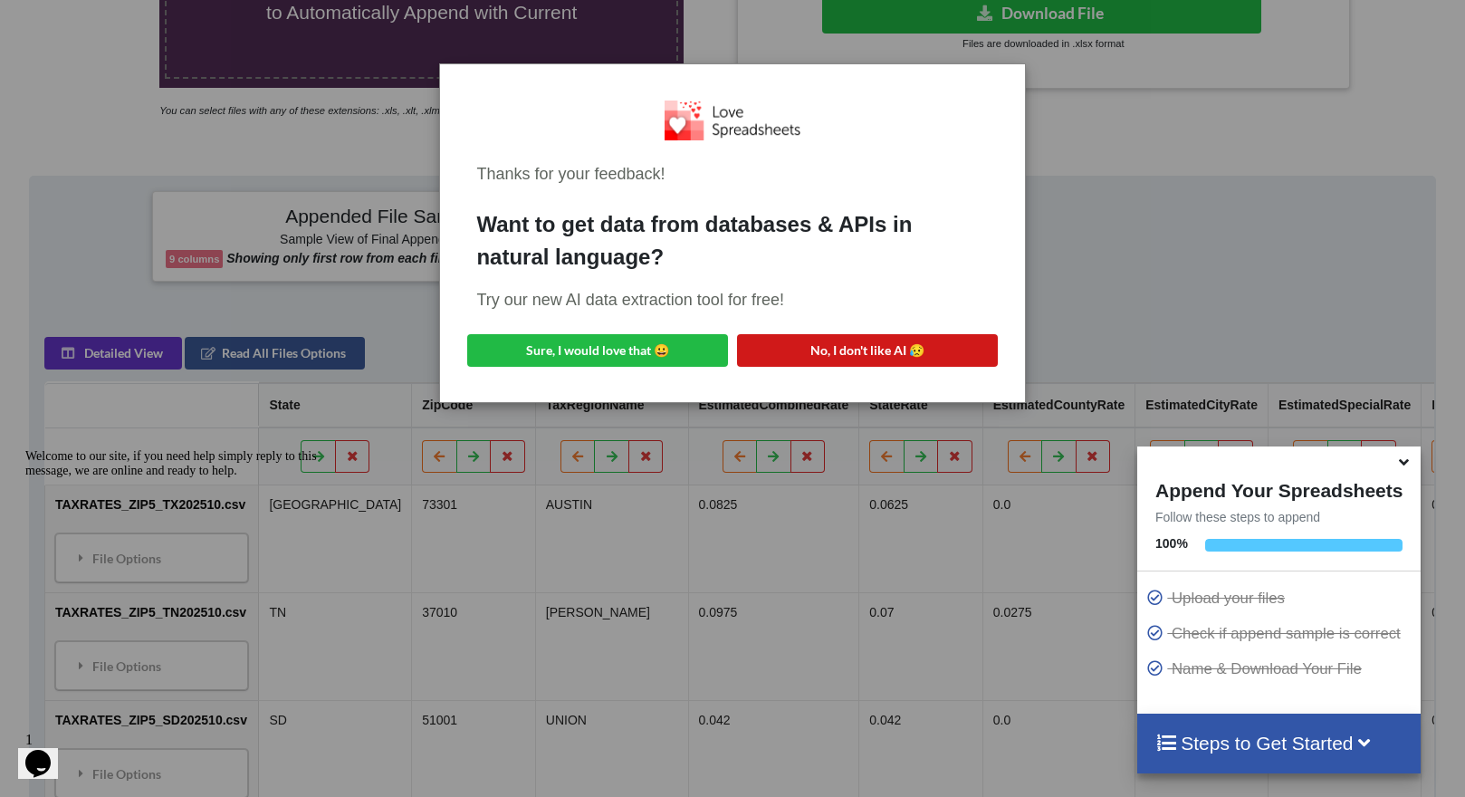
click at [863, 343] on button "No, I don't like AI 😥" at bounding box center [867, 350] width 261 height 33
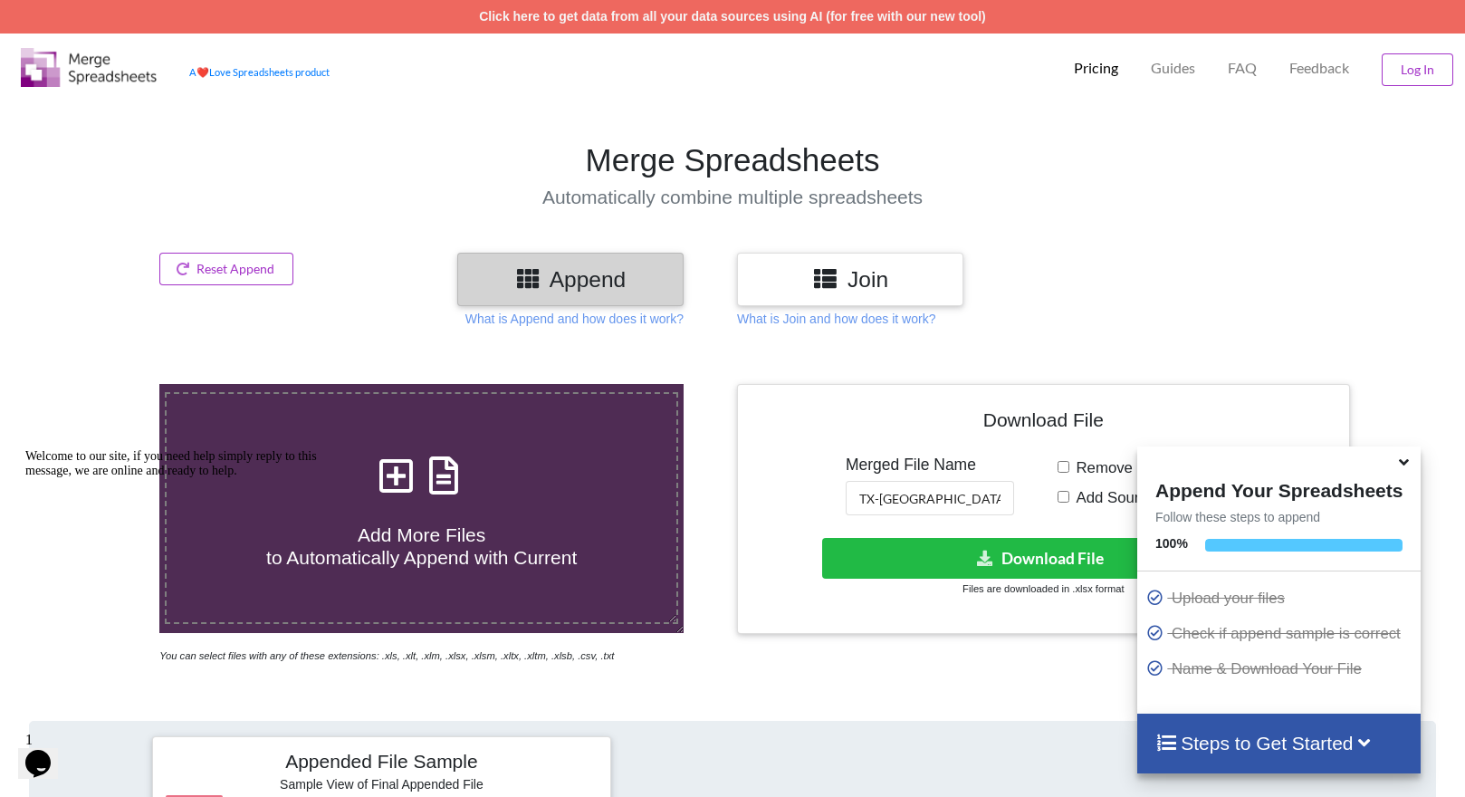
scroll to position [0, 0]
click at [265, 259] on button "Reset Append" at bounding box center [226, 269] width 134 height 33
click at [180, 177] on button "Reset Append" at bounding box center [177, 182] width 116 height 33
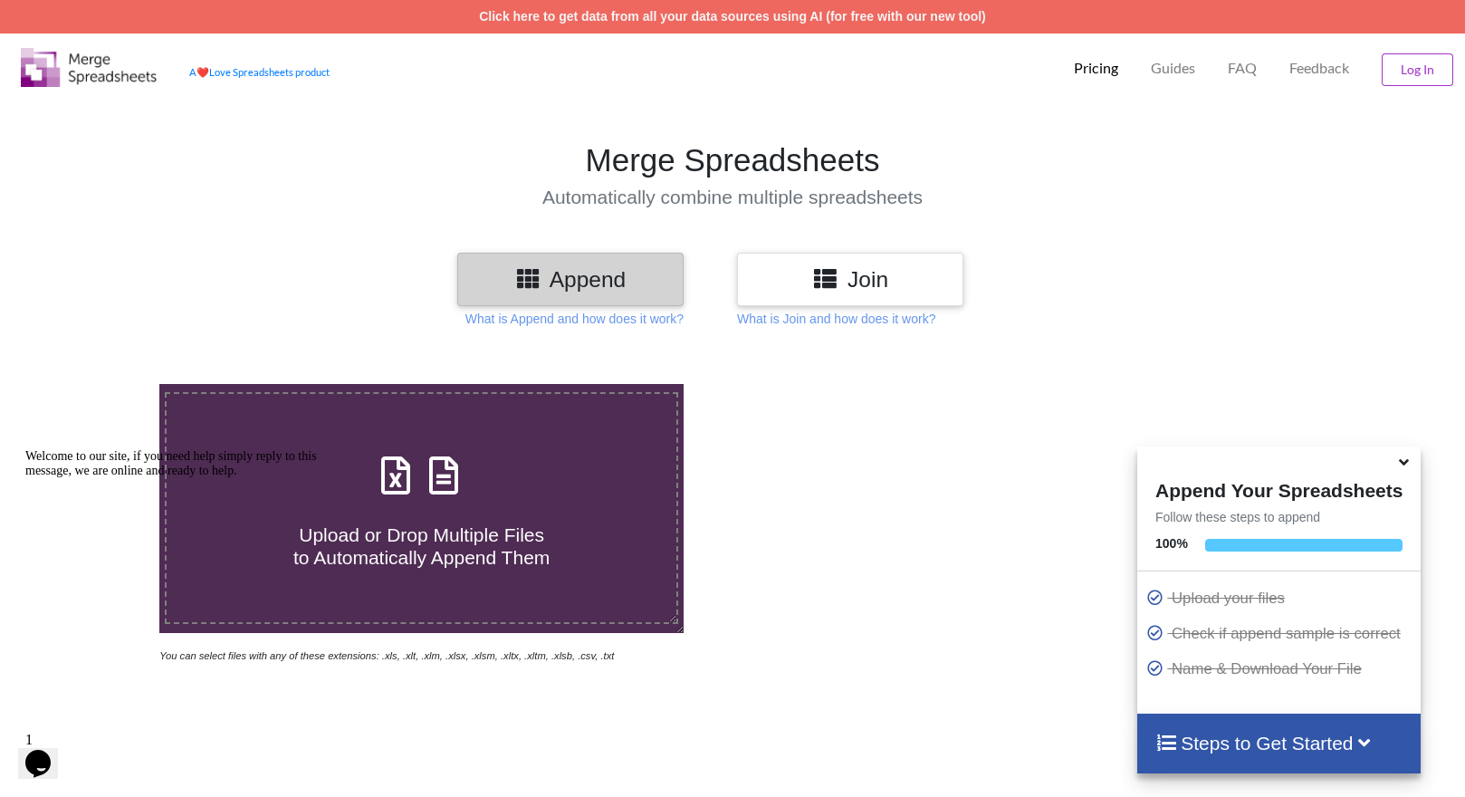
click at [481, 517] on h4 "Upload or Drop Multiple Files to Automatically Append Them" at bounding box center [422, 535] width 510 height 69
click at [101, 384] on input "Upload or Drop Multiple Files to Automatically Append Them" at bounding box center [101, 384] width 0 height 0
type input "C:\fakepath\TAXRATES_ZIP5_OH202510.csv"
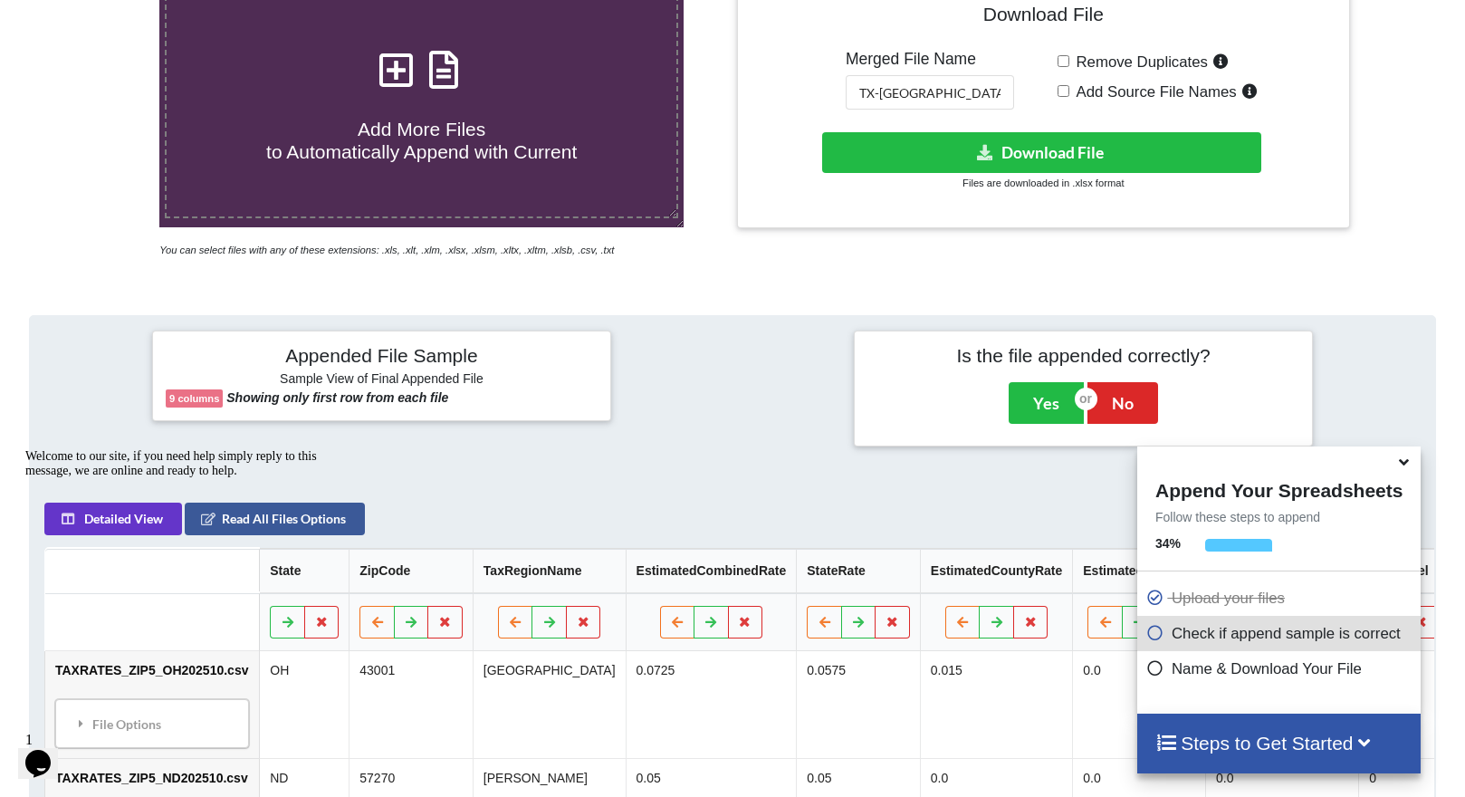
scroll to position [404, 0]
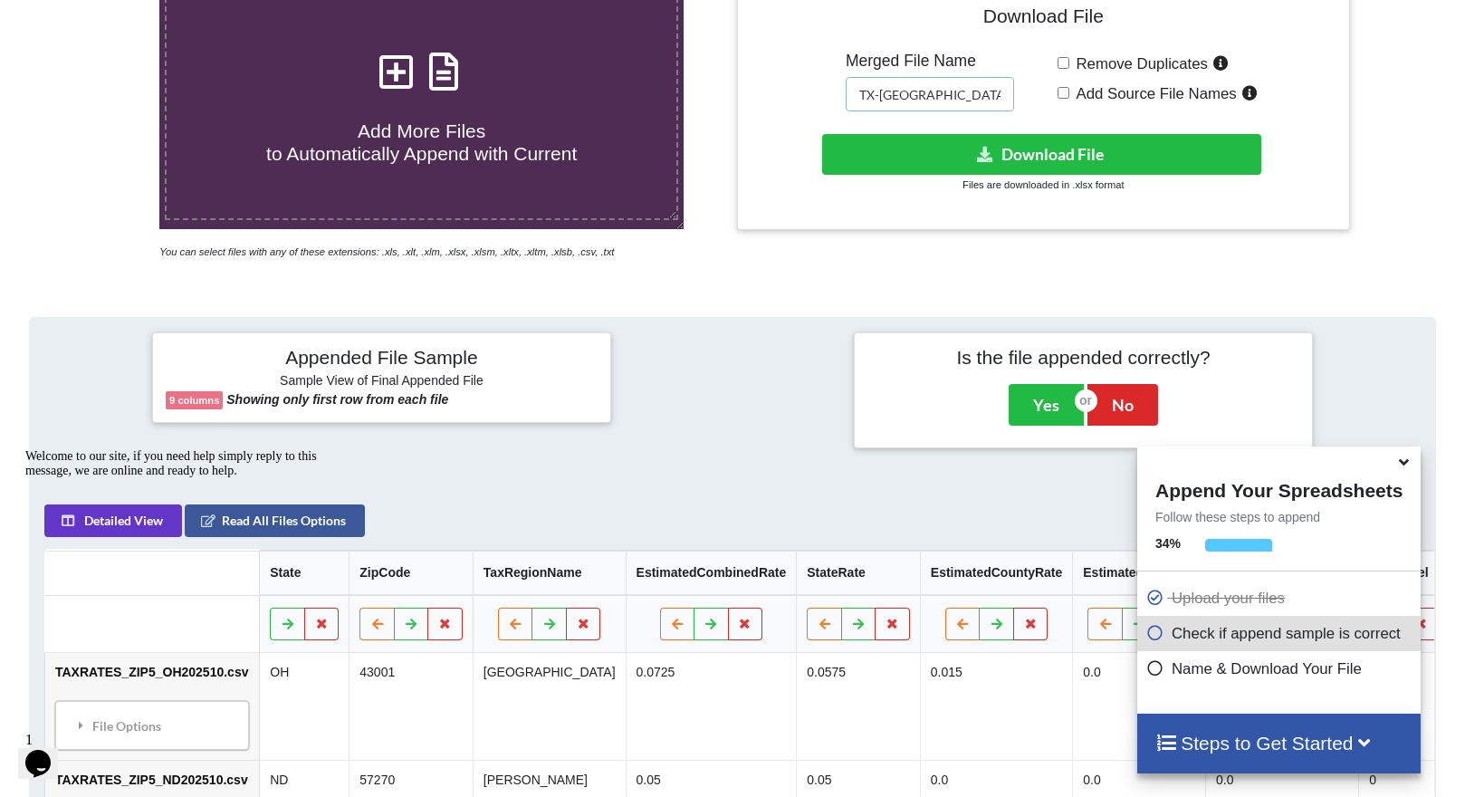
click at [951, 95] on input "TX-OK" at bounding box center [929, 94] width 168 height 34
type input "OH-MT"
click at [1044, 406] on button "Yes" at bounding box center [1045, 405] width 75 height 42
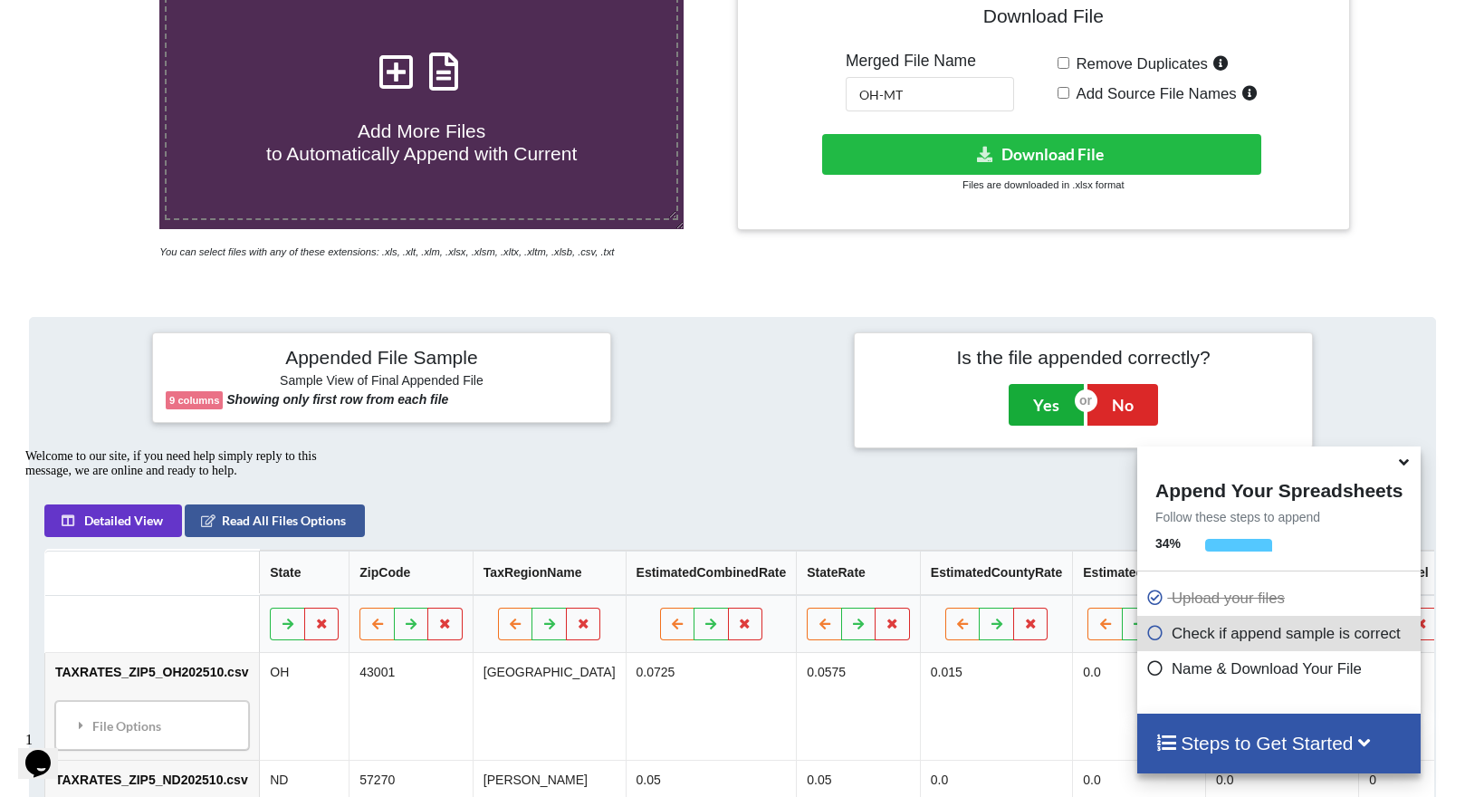
scroll to position [382, 0]
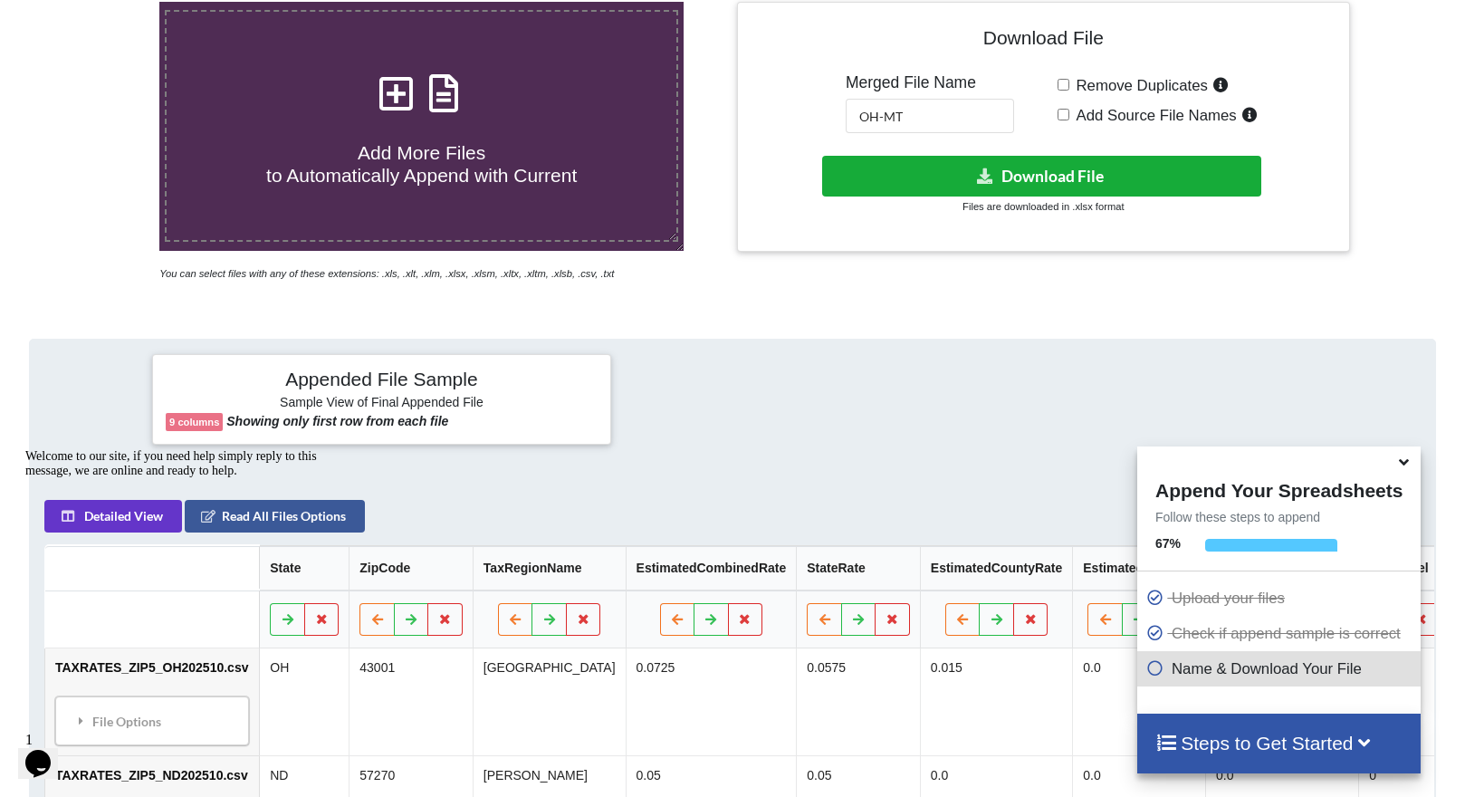
click at [1026, 177] on button "Download File" at bounding box center [1041, 176] width 439 height 41
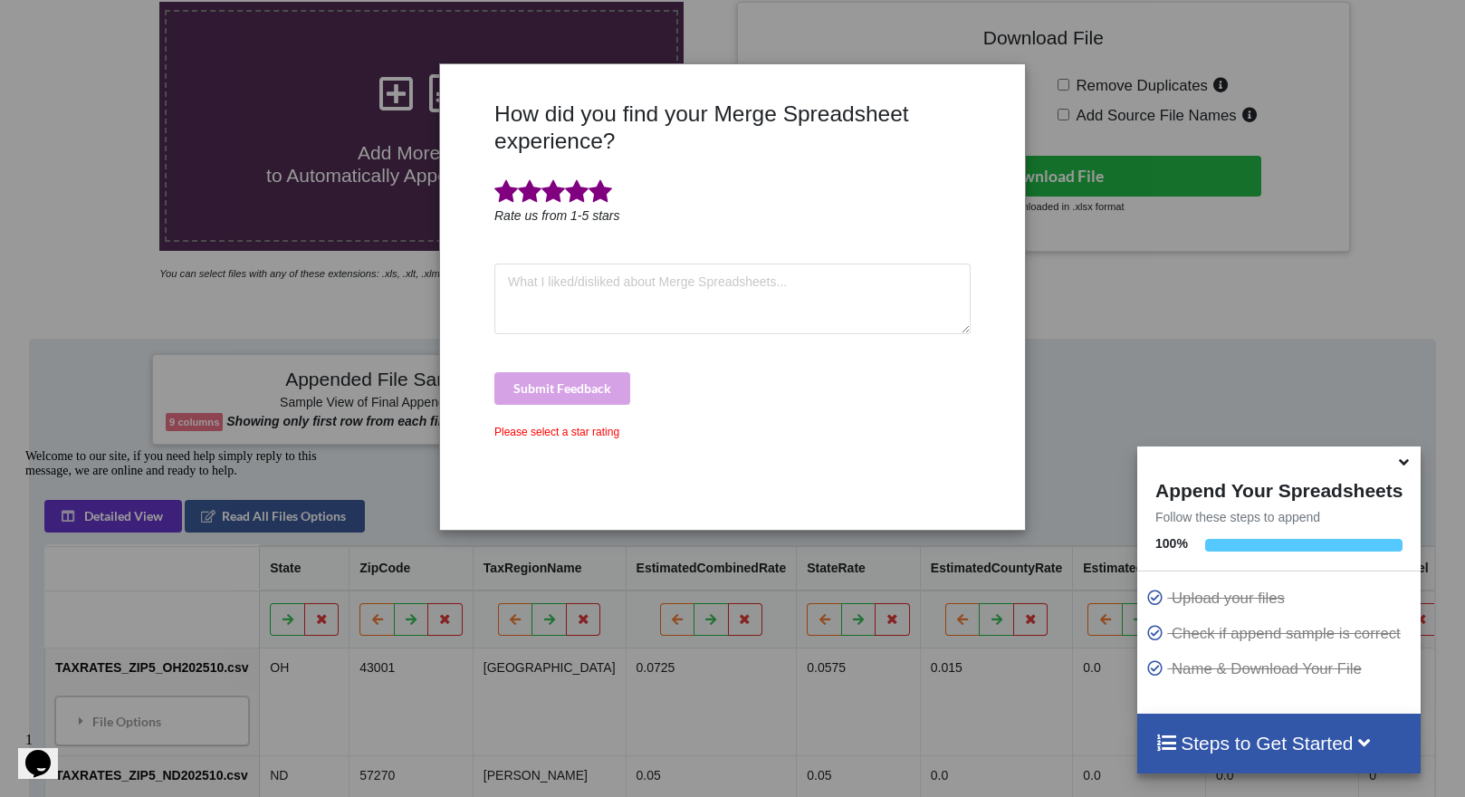
click at [603, 197] on span at bounding box center [600, 191] width 24 height 25
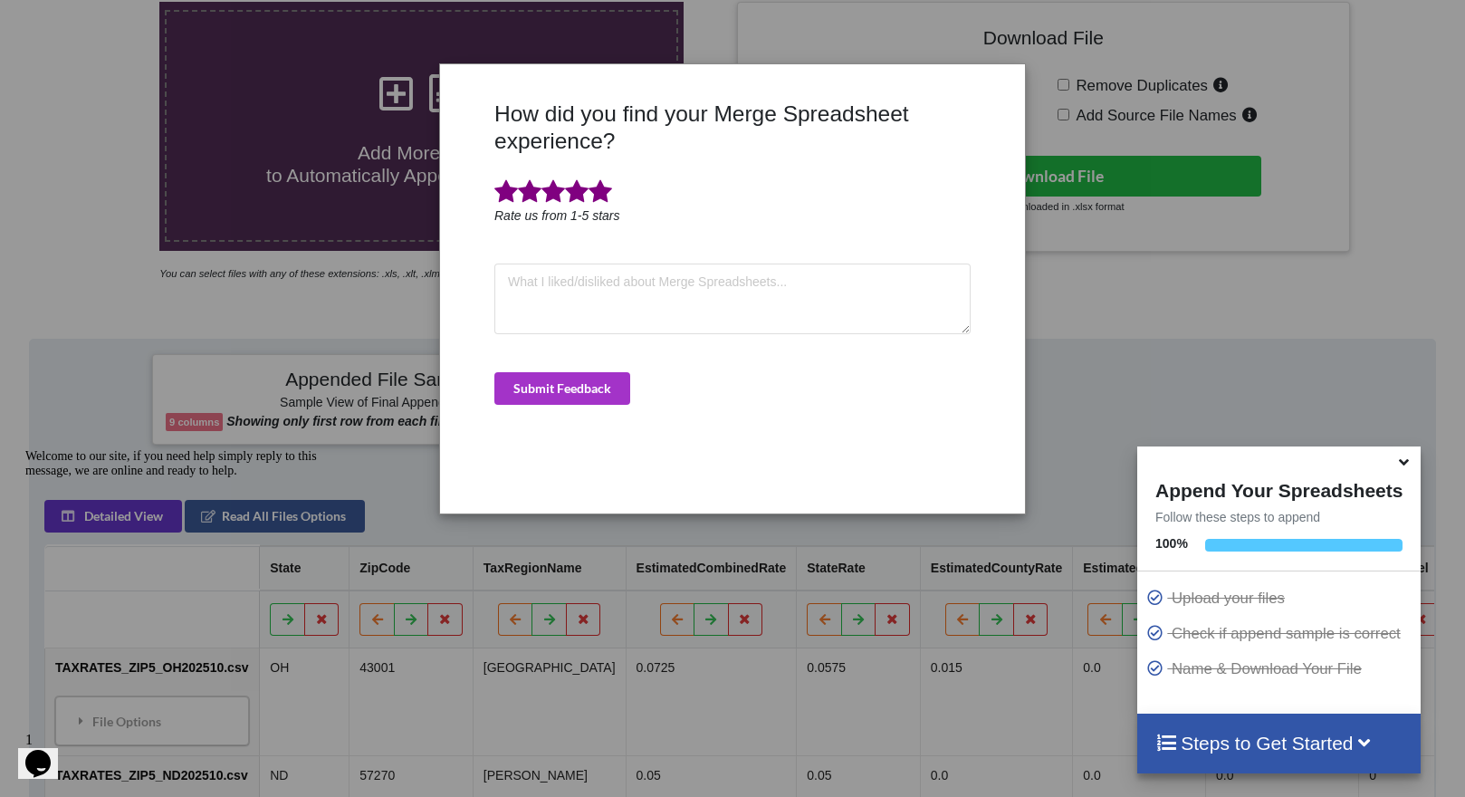
click at [572, 364] on div "How did you find your Merge Spreadsheet experience? Rate us from 1-5 stars Subm…" at bounding box center [732, 299] width 485 height 399
click at [568, 379] on button "Submit Feedback" at bounding box center [562, 388] width 136 height 33
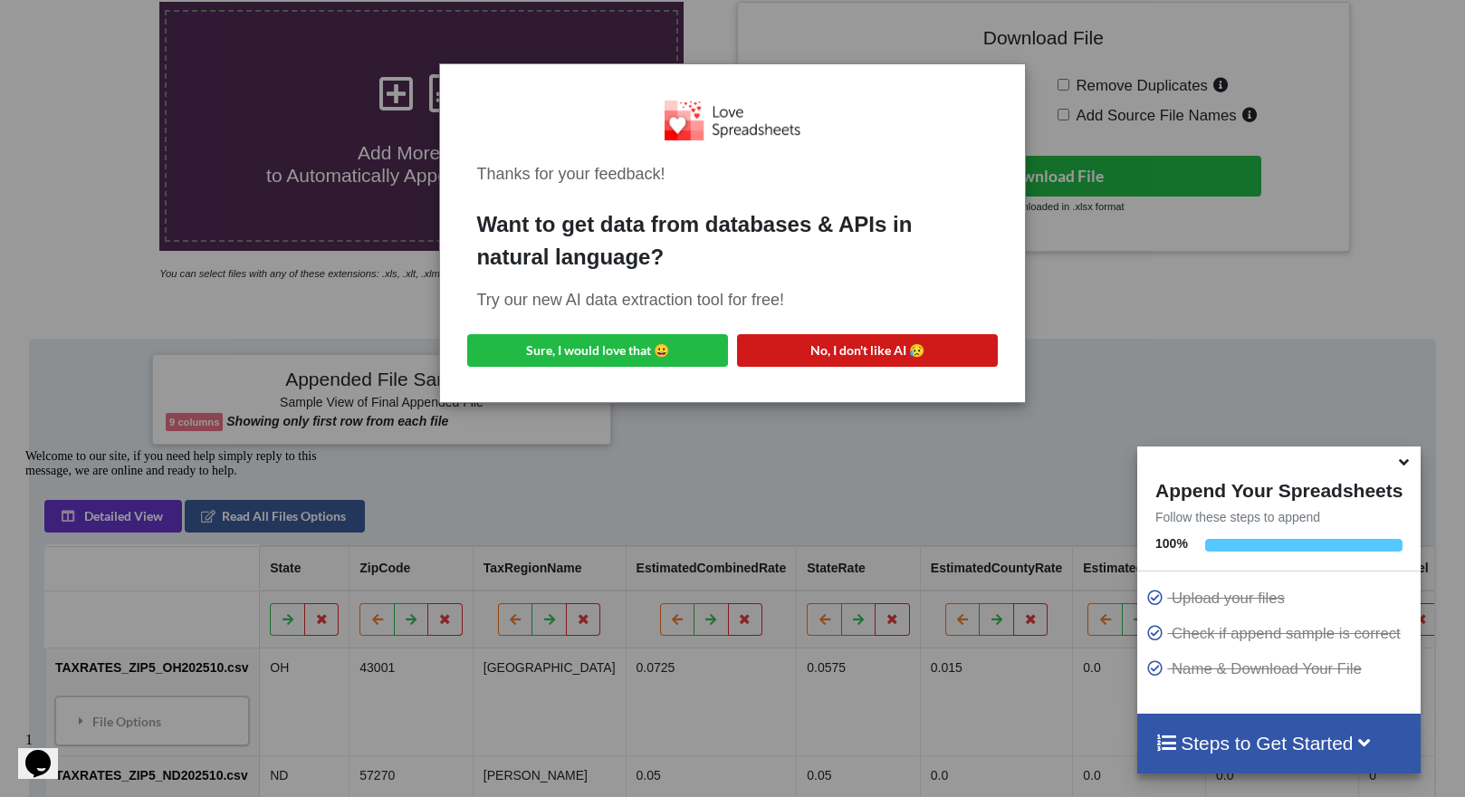
click at [829, 351] on button "No, I don't like AI 😥" at bounding box center [867, 350] width 261 height 33
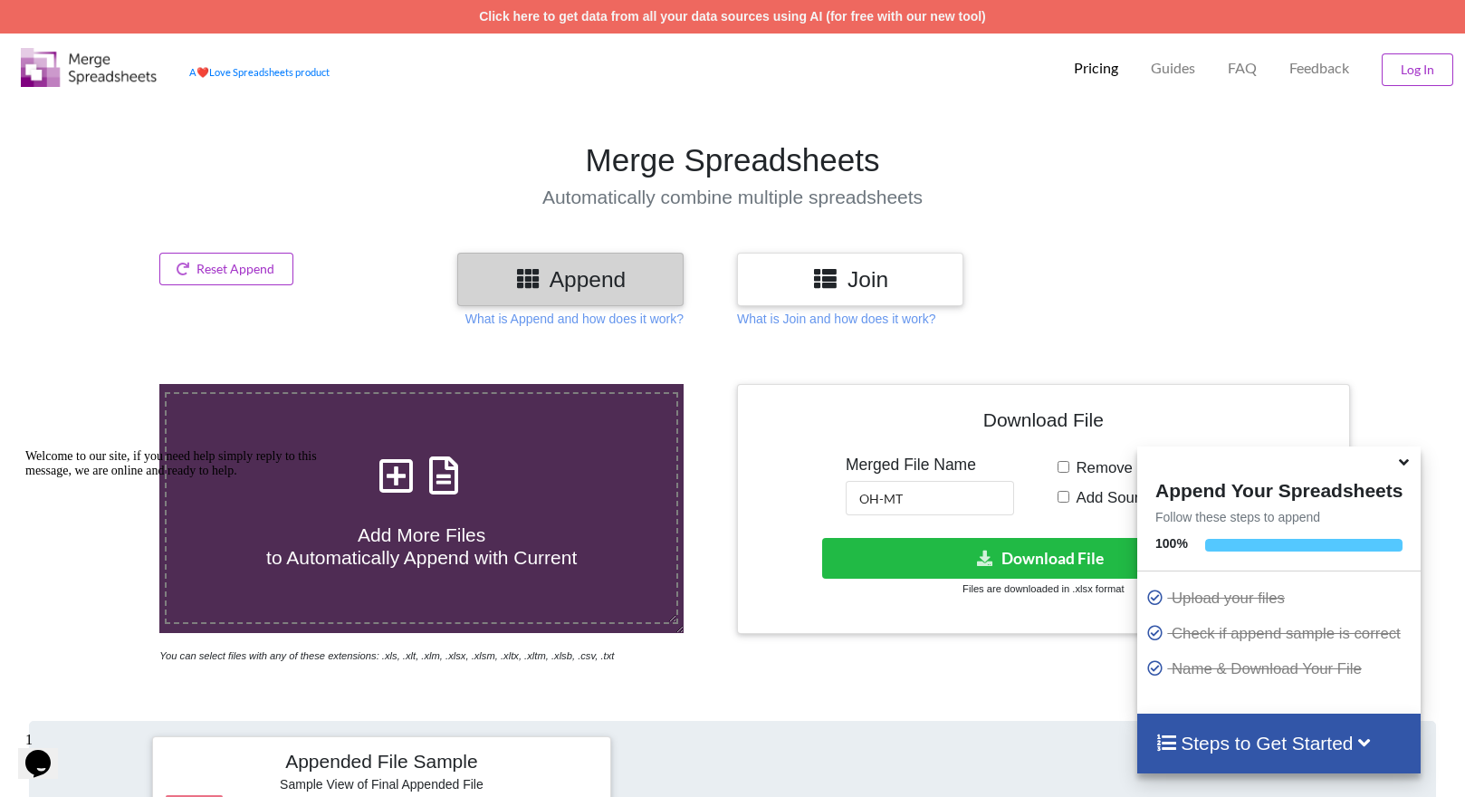
scroll to position [0, 0]
click at [253, 278] on button "Reset Append" at bounding box center [226, 269] width 134 height 33
click at [193, 180] on button "Reset Append" at bounding box center [177, 182] width 116 height 33
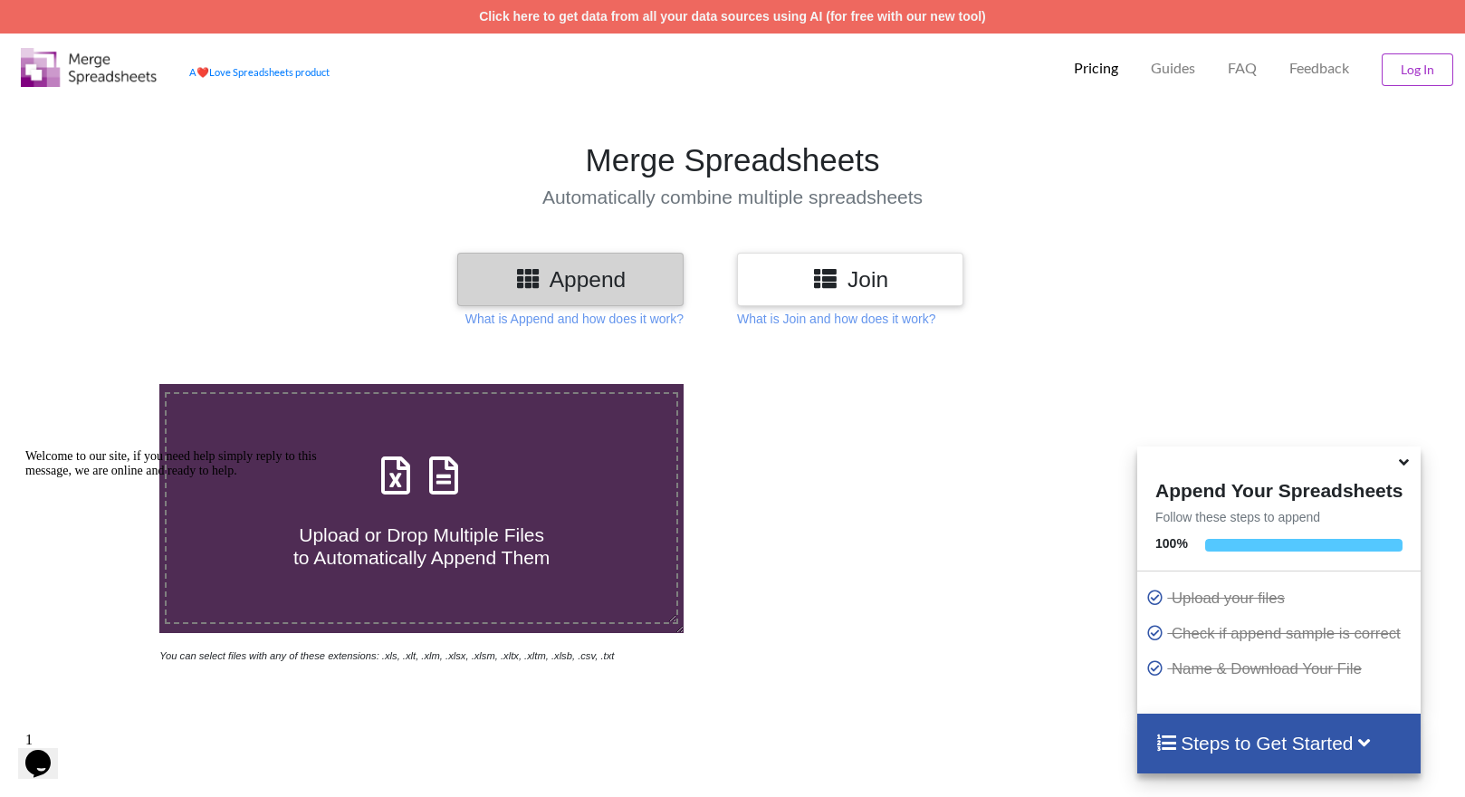
click at [452, 535] on span "Upload or Drop Multiple Files to Automatically Append Them" at bounding box center [421, 545] width 256 height 43
click at [101, 384] on input "Upload or Drop Multiple Files to Automatically Append Them" at bounding box center [101, 384] width 0 height 0
type input "C:\fakepath\TAXRATES_ZIP5_MO202510.csv"
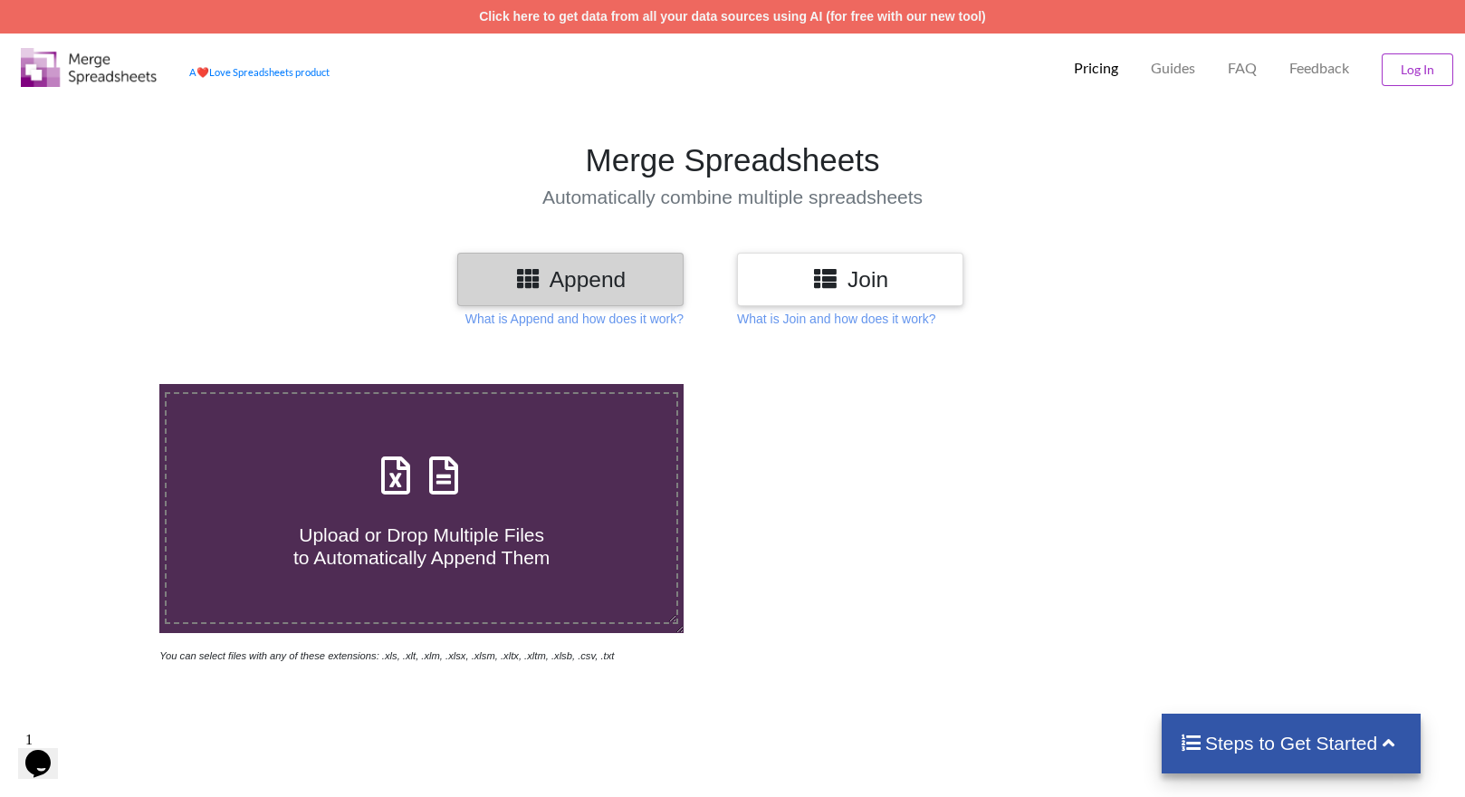
click at [492, 505] on h4 "Upload or Drop Multiple Files to Automatically Append Them" at bounding box center [422, 535] width 510 height 69
click at [101, 384] on input "Upload or Drop Multiple Files to Automatically Append Them" at bounding box center [101, 384] width 0 height 0
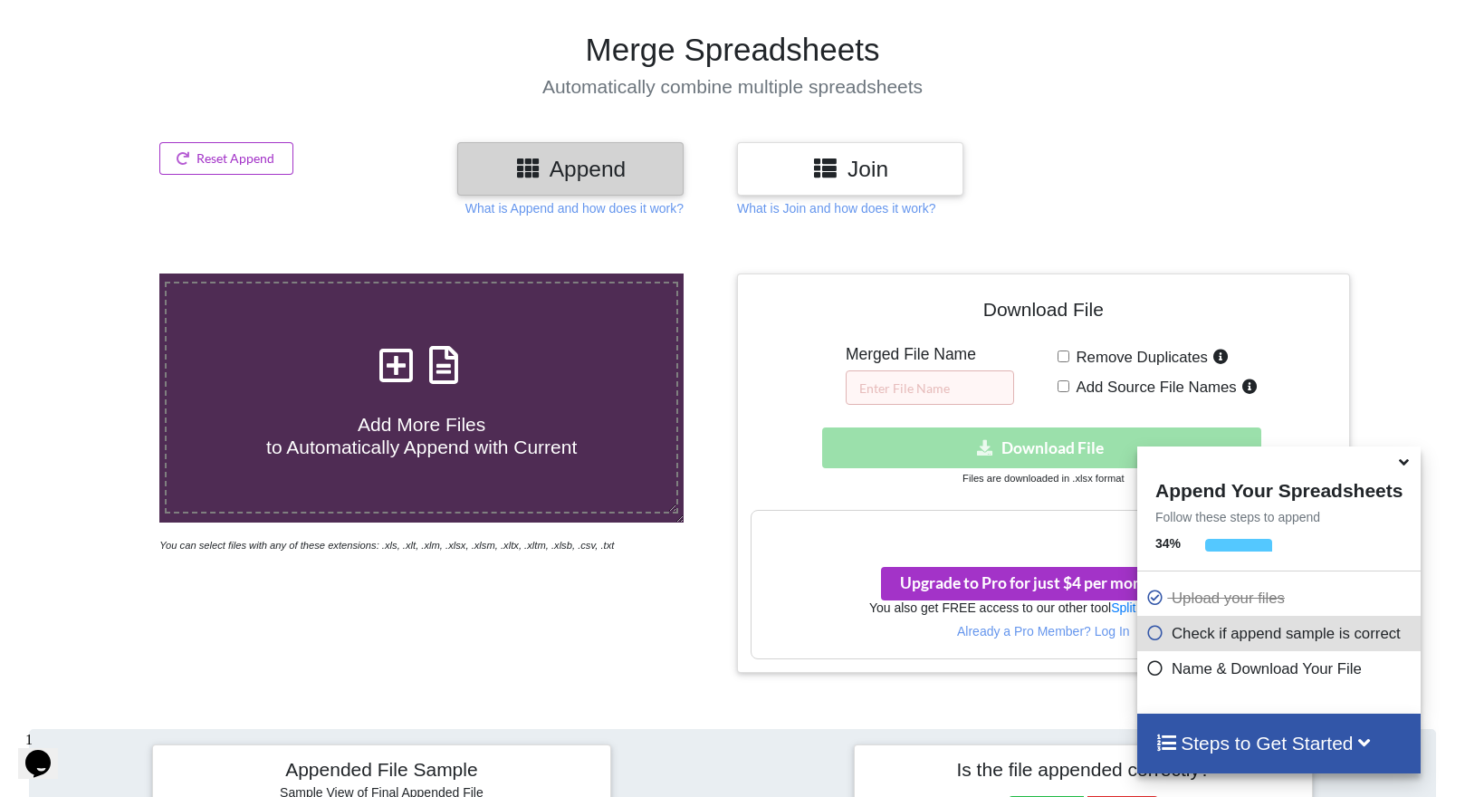
scroll to position [35, 0]
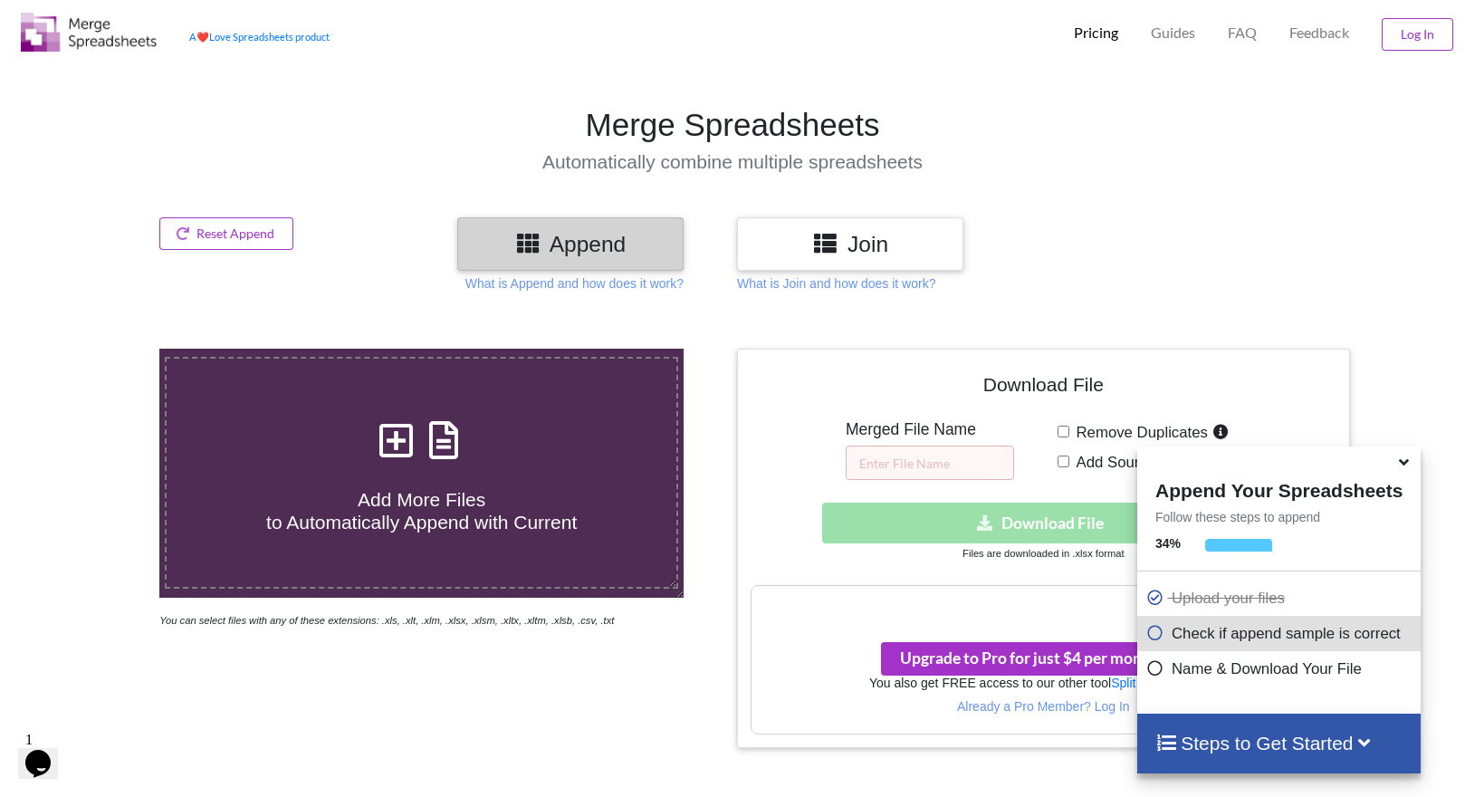
click at [425, 422] on icon at bounding box center [444, 431] width 45 height 38
click at [101, 349] on input "Add More Files to Automatically Append with Current" at bounding box center [101, 349] width 0 height 0
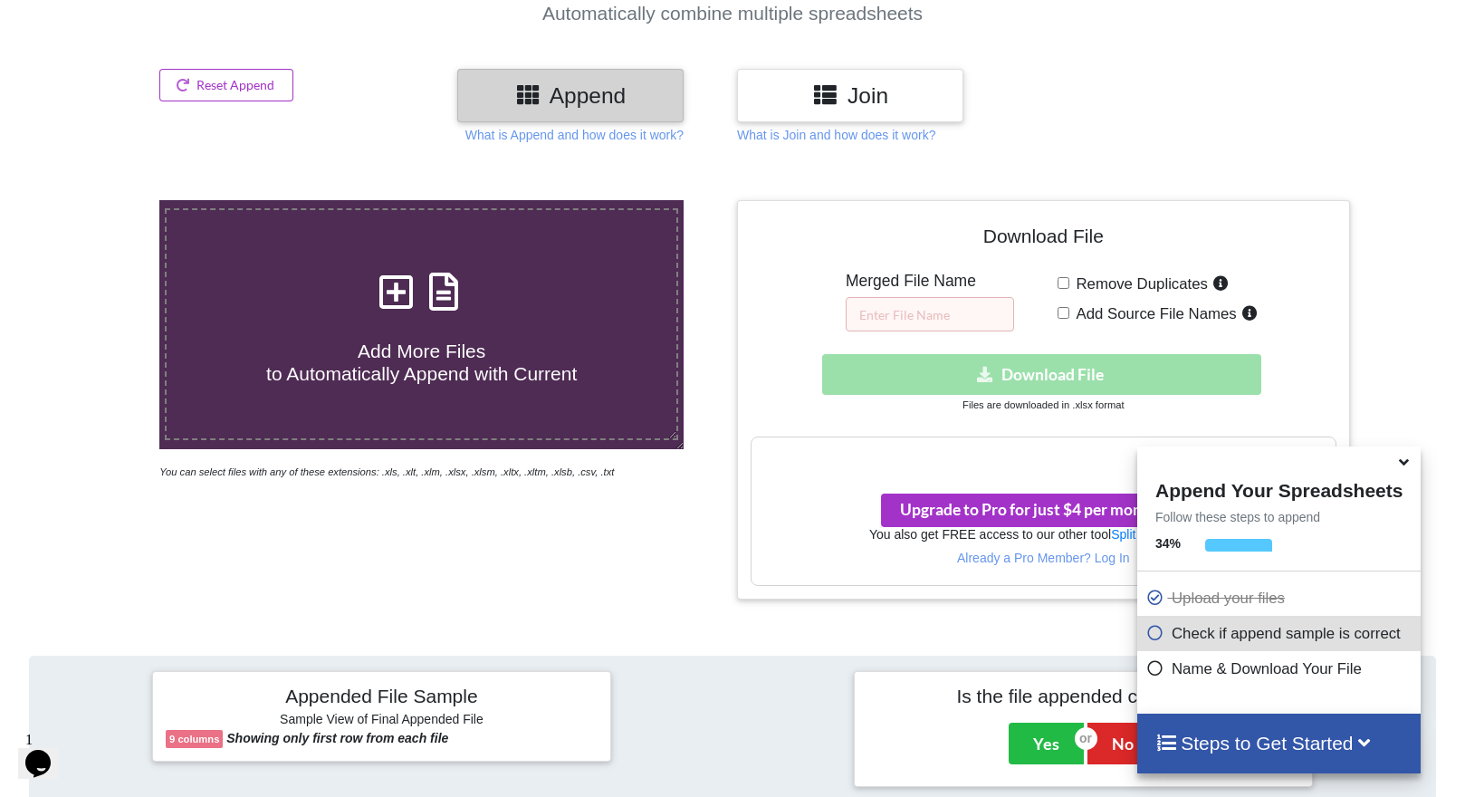
scroll to position [0, 0]
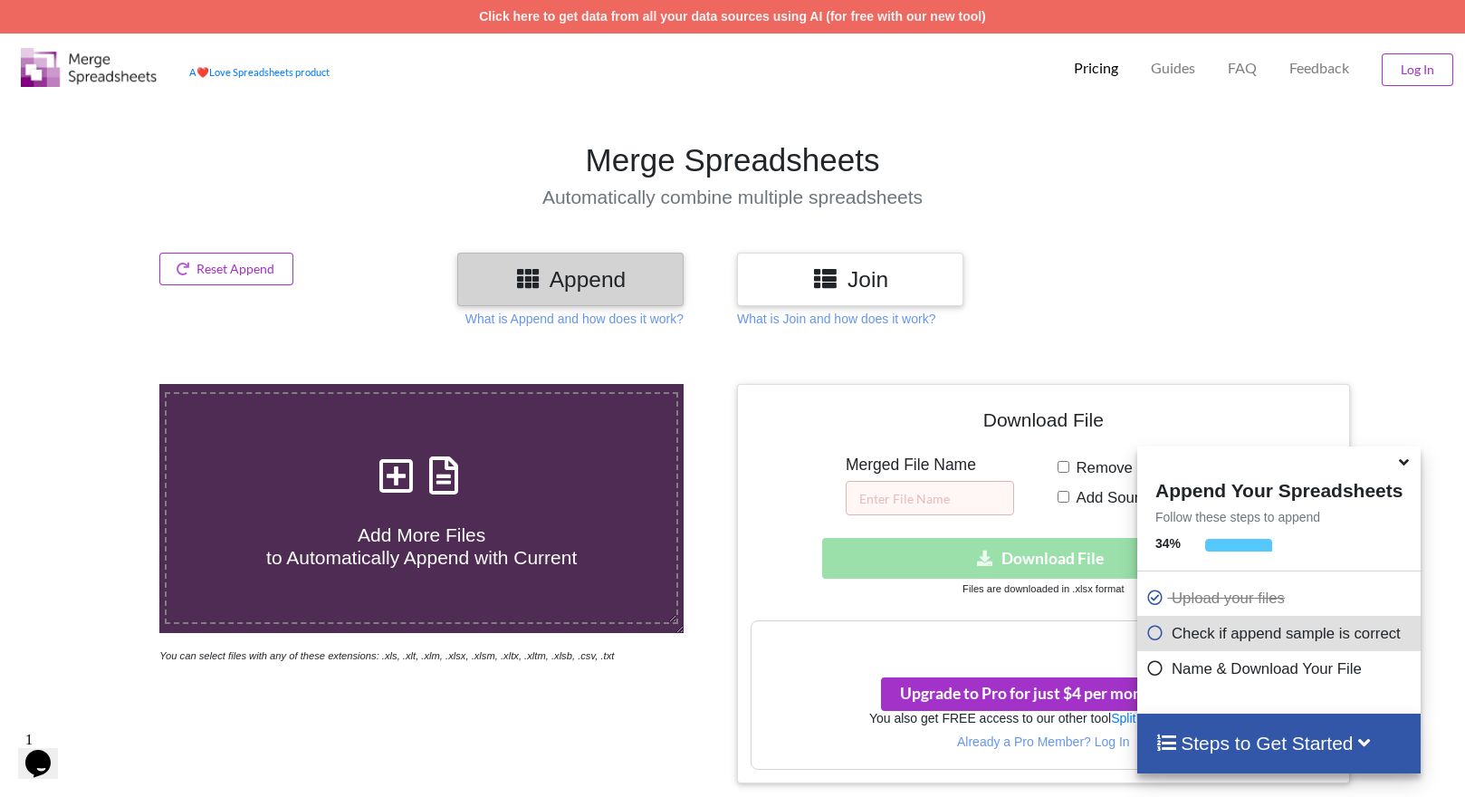
click at [363, 501] on h4 "Add More Files to Automatically Append with Current" at bounding box center [422, 535] width 510 height 69
click at [101, 384] on input "Add More Files to Automatically Append with Current" at bounding box center [101, 384] width 0 height 0
click at [243, 267] on button "Reset Append" at bounding box center [226, 269] width 134 height 33
click at [218, 179] on button "Reset Append" at bounding box center [177, 182] width 116 height 33
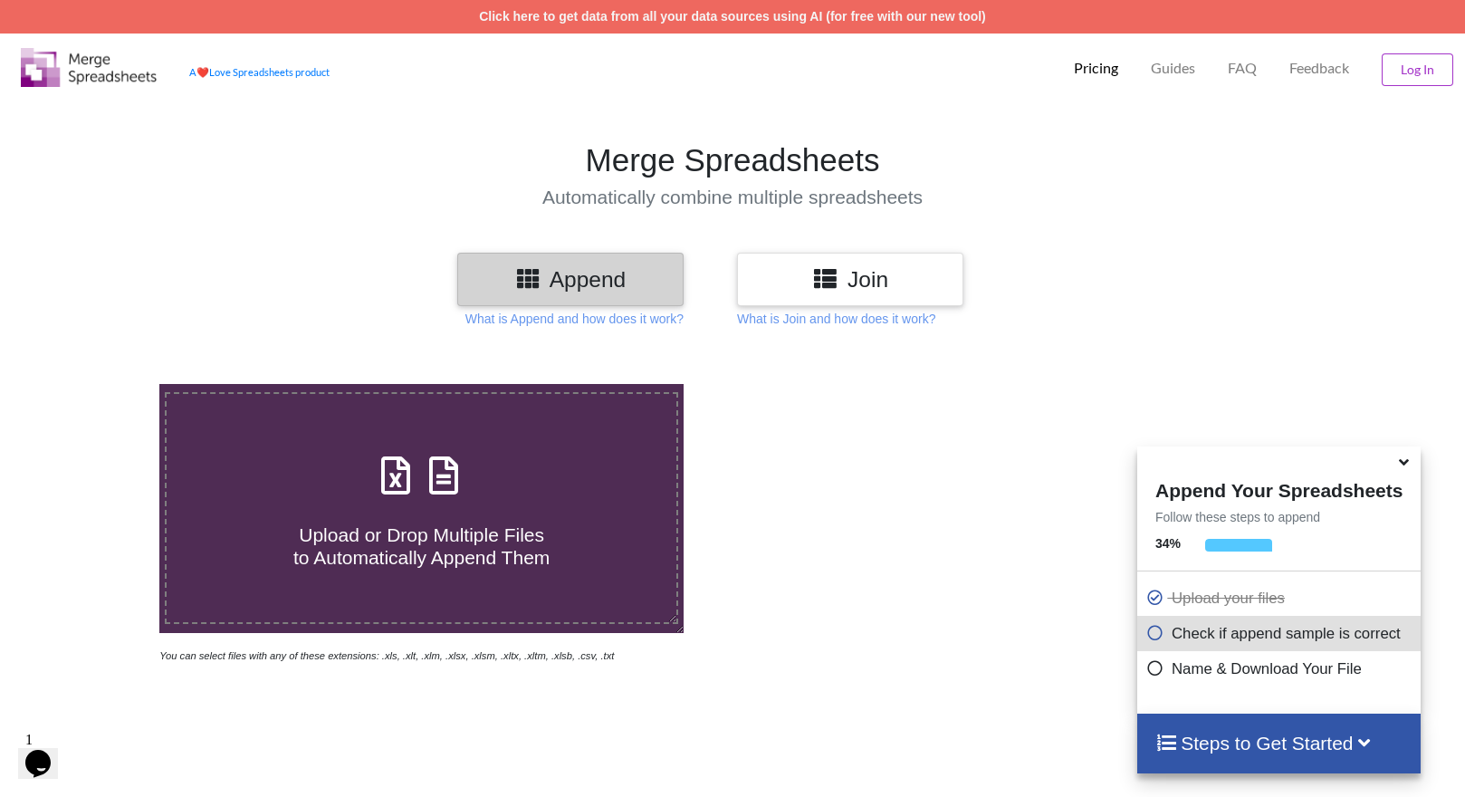
click at [397, 457] on icon at bounding box center [396, 466] width 45 height 38
click at [101, 384] on input "Upload or Drop Multiple Files to Automatically Append Them" at bounding box center [101, 384] width 0 height 0
type input "C:\fakepath\TAXRATES_ZIP5_MO202510.csv"
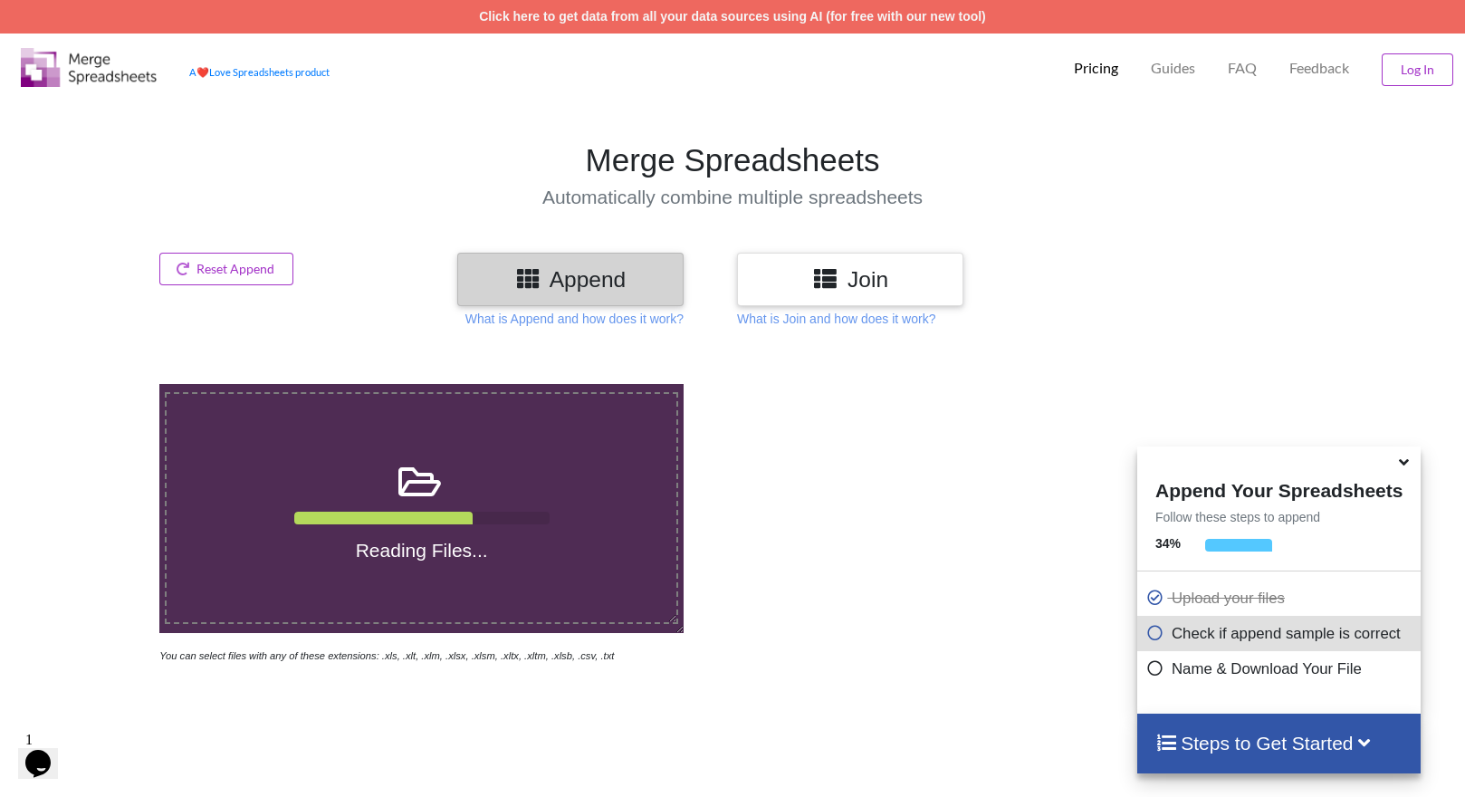
click at [1406, 463] on icon at bounding box center [1403, 459] width 19 height 16
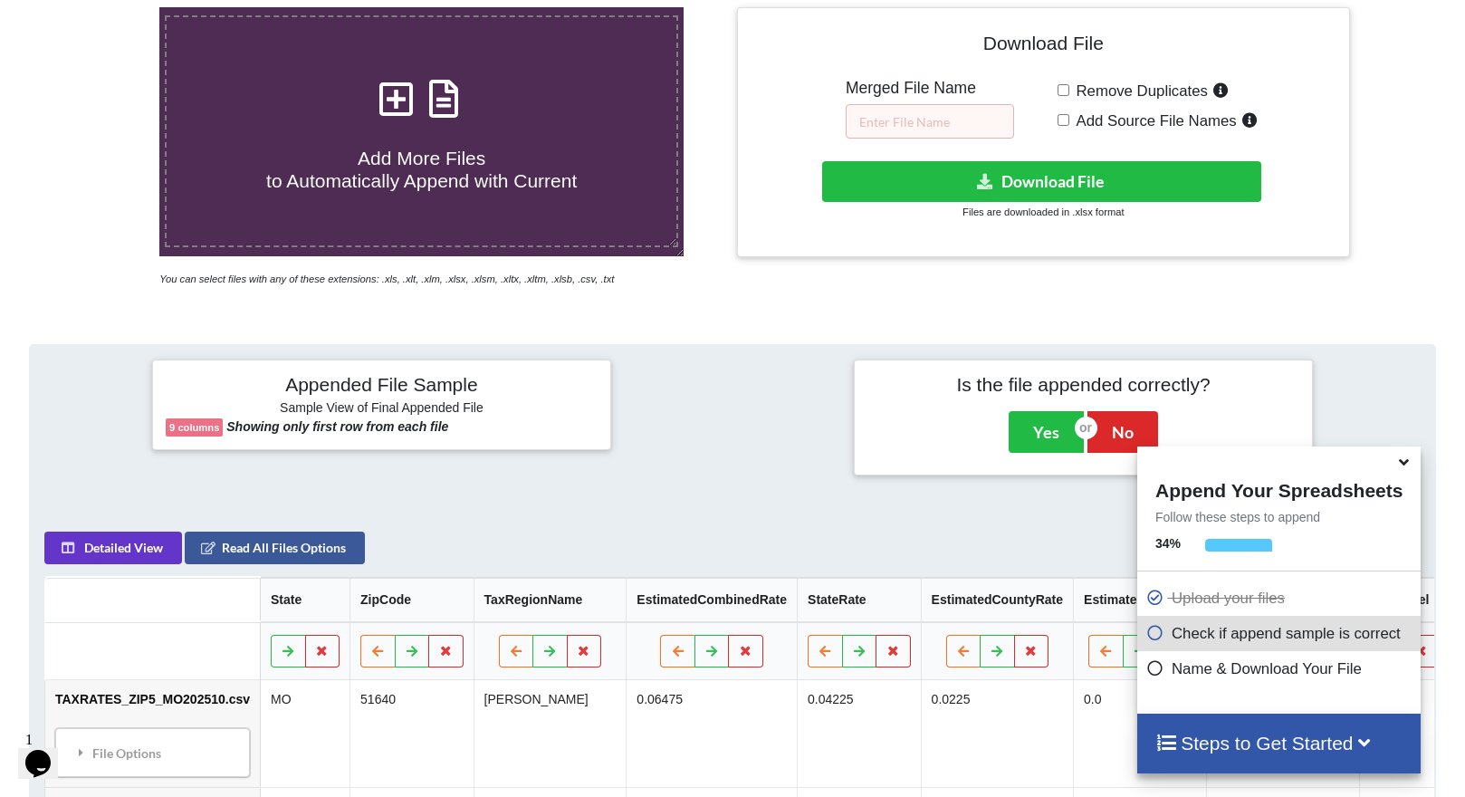
scroll to position [377, 0]
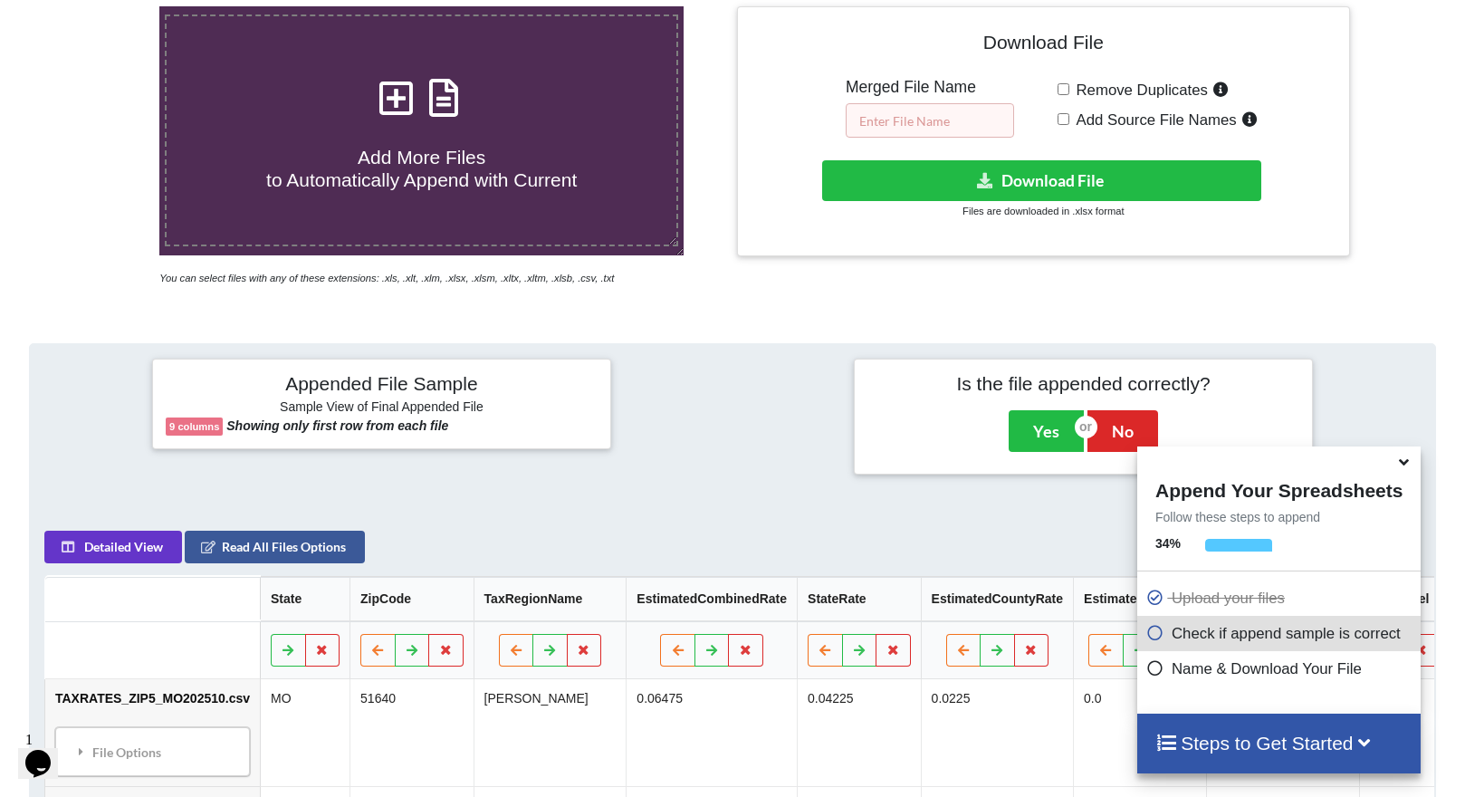
click at [966, 126] on input "text" at bounding box center [929, 120] width 168 height 34
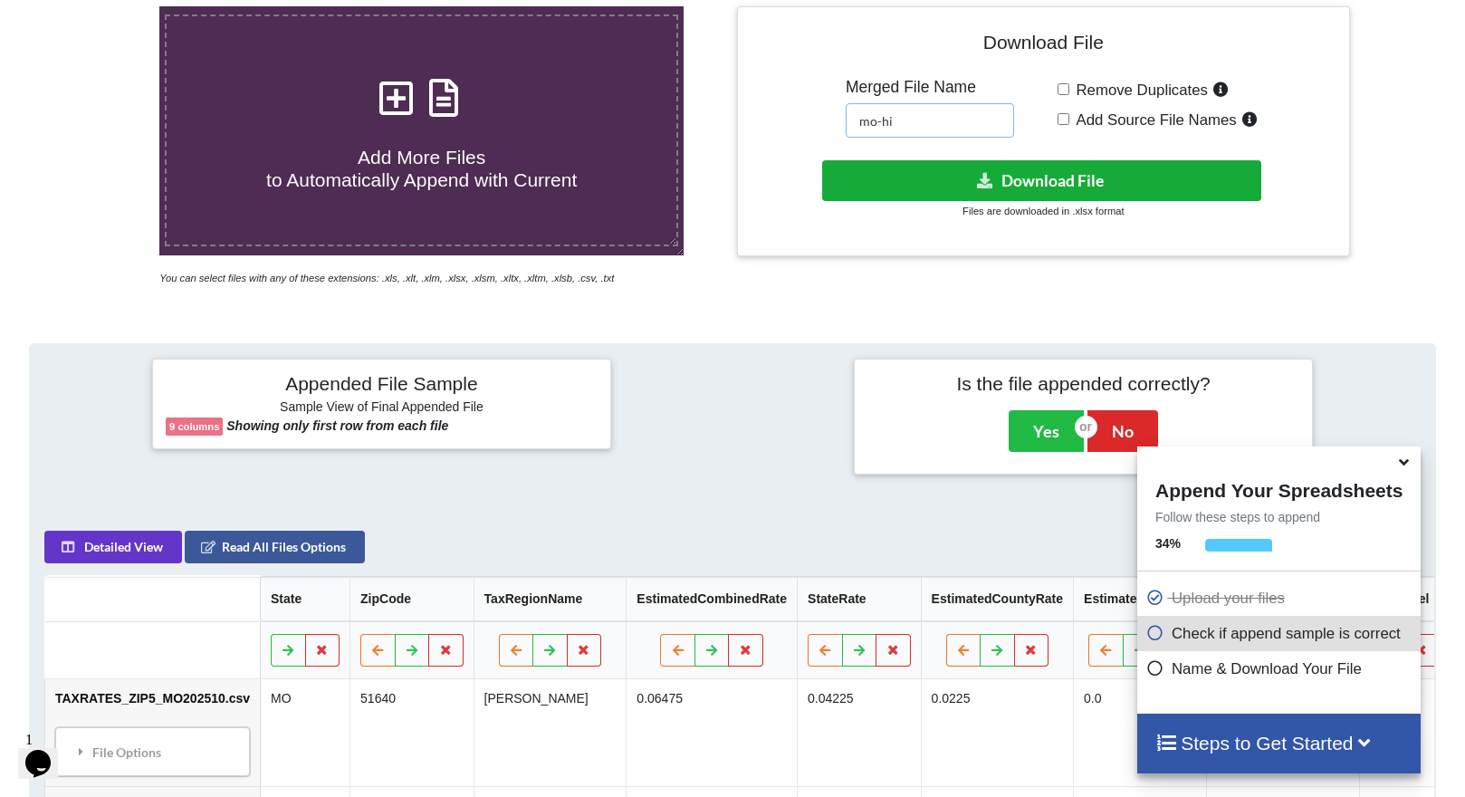
type input "mo-hi"
click at [1089, 177] on button "Download File" at bounding box center [1041, 180] width 439 height 41
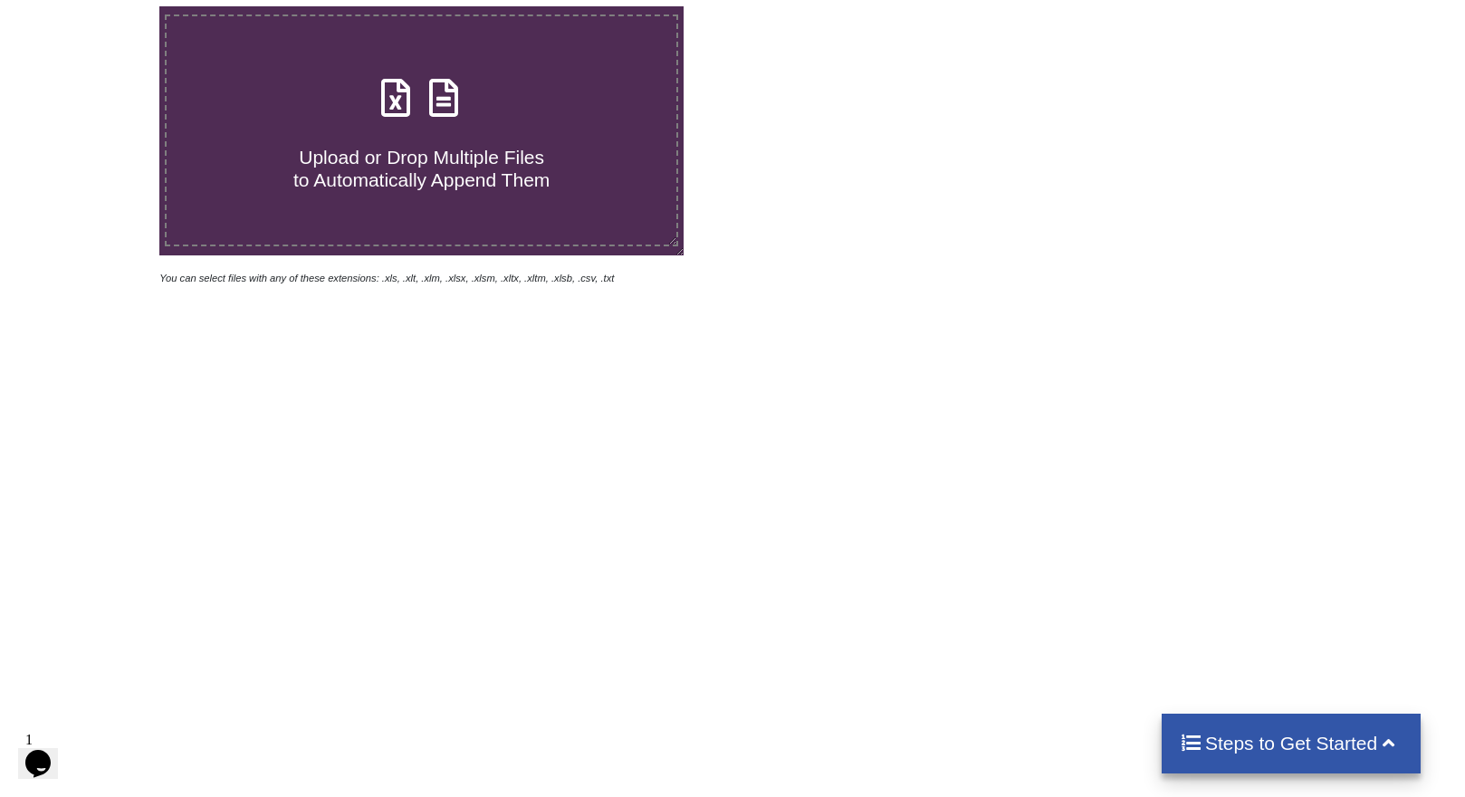
click at [463, 142] on h4 "Upload or Drop Multiple Files to Automatically Append Them" at bounding box center [422, 157] width 510 height 69
click at [101, 6] on input "Upload or Drop Multiple Files to Automatically Append Them" at bounding box center [101, 6] width 0 height 0
type input "C:\fakepath\TAXRATES_ZIP5_GA202510.csv"
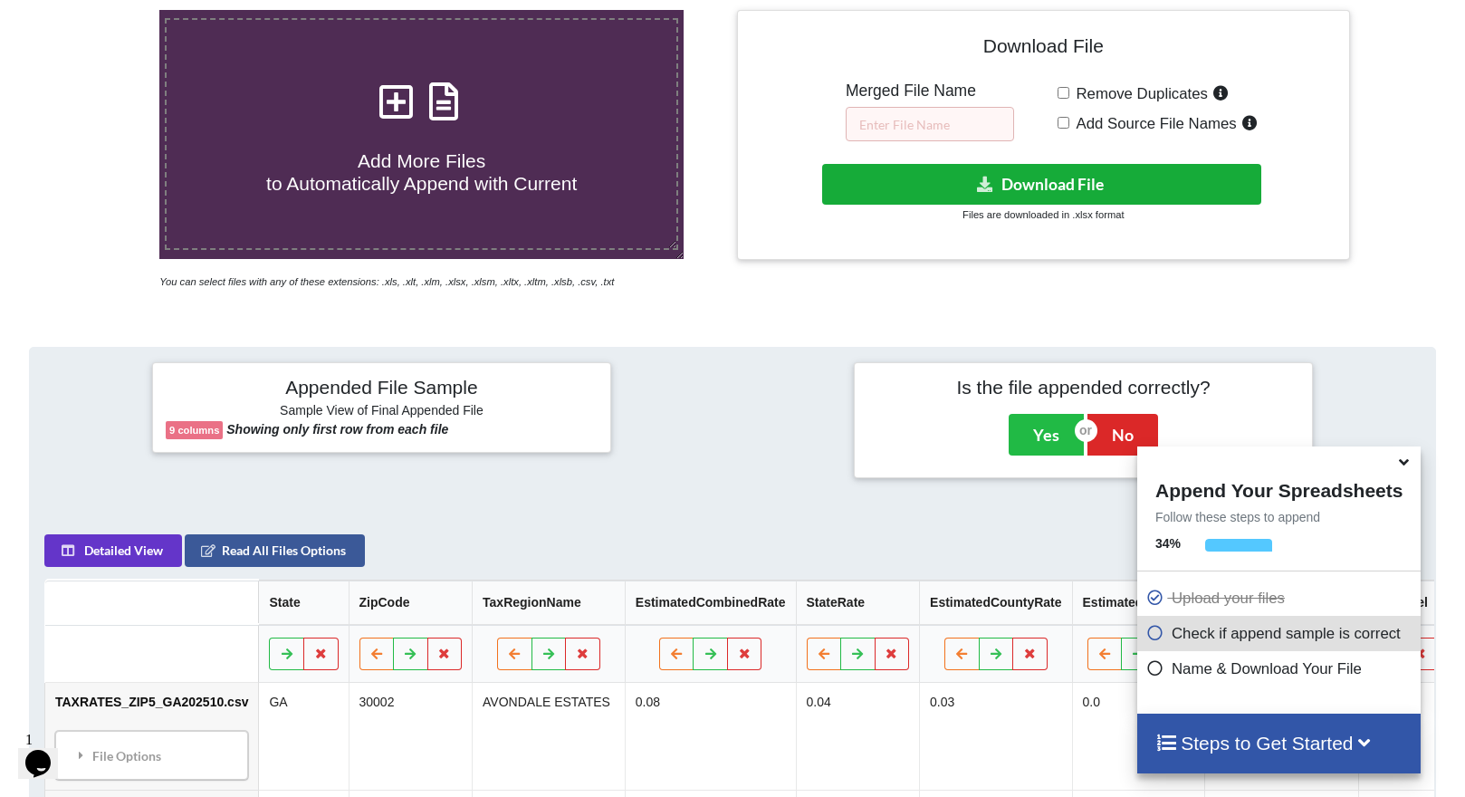
scroll to position [343, 0]
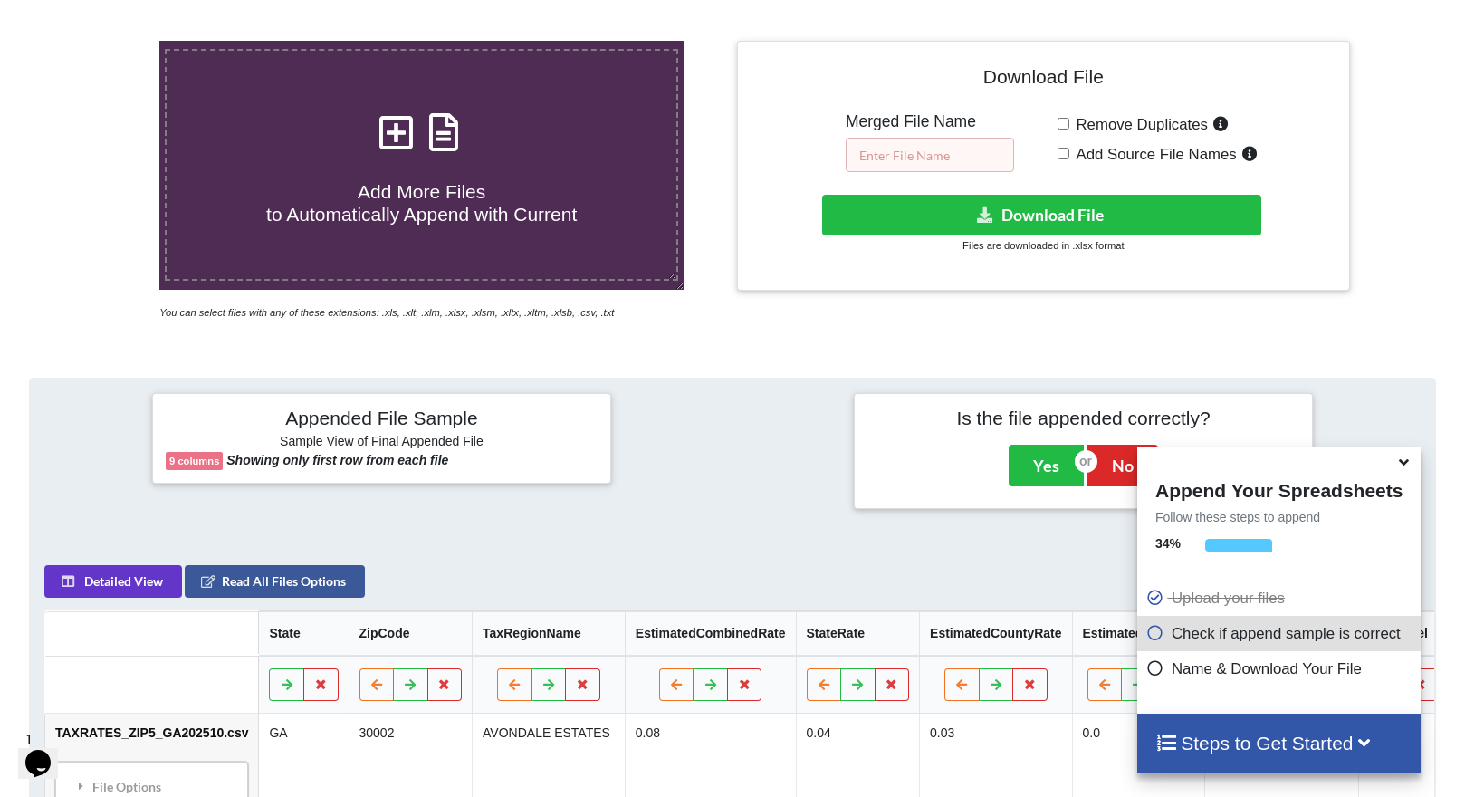
click at [897, 158] on input "text" at bounding box center [929, 155] width 168 height 34
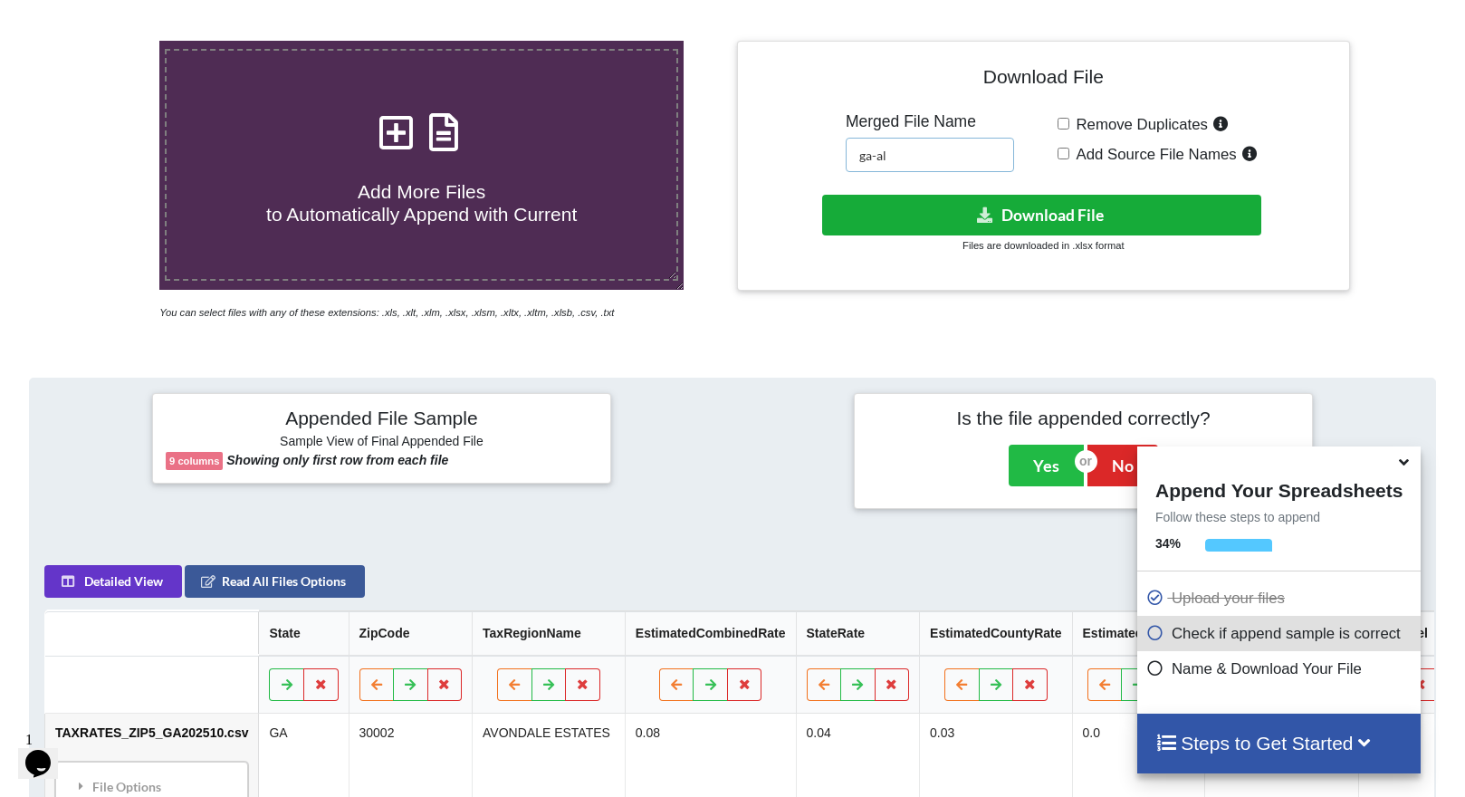
type input "ga-al"
click at [1013, 214] on button "Download File" at bounding box center [1041, 215] width 439 height 41
